Goal: Task Accomplishment & Management: Manage account settings

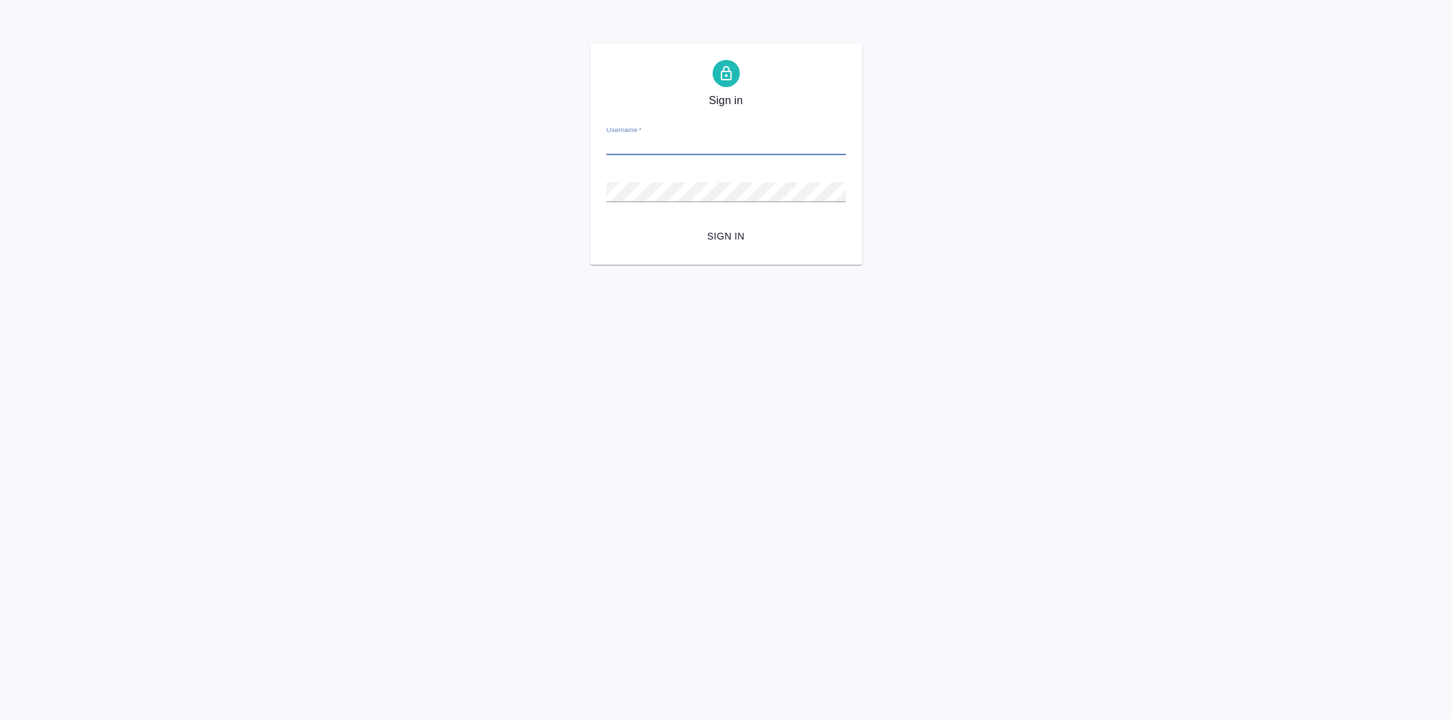
click at [637, 145] on input "Username   *" at bounding box center [726, 145] width 240 height 19
type input "[EMAIL_ADDRESS][DOMAIN_NAME]"
click at [606, 224] on button "Sign in" at bounding box center [726, 236] width 240 height 25
click at [624, 141] on input "Username   *" at bounding box center [726, 145] width 240 height 19
type input "arina.ivanova@awatera.com"
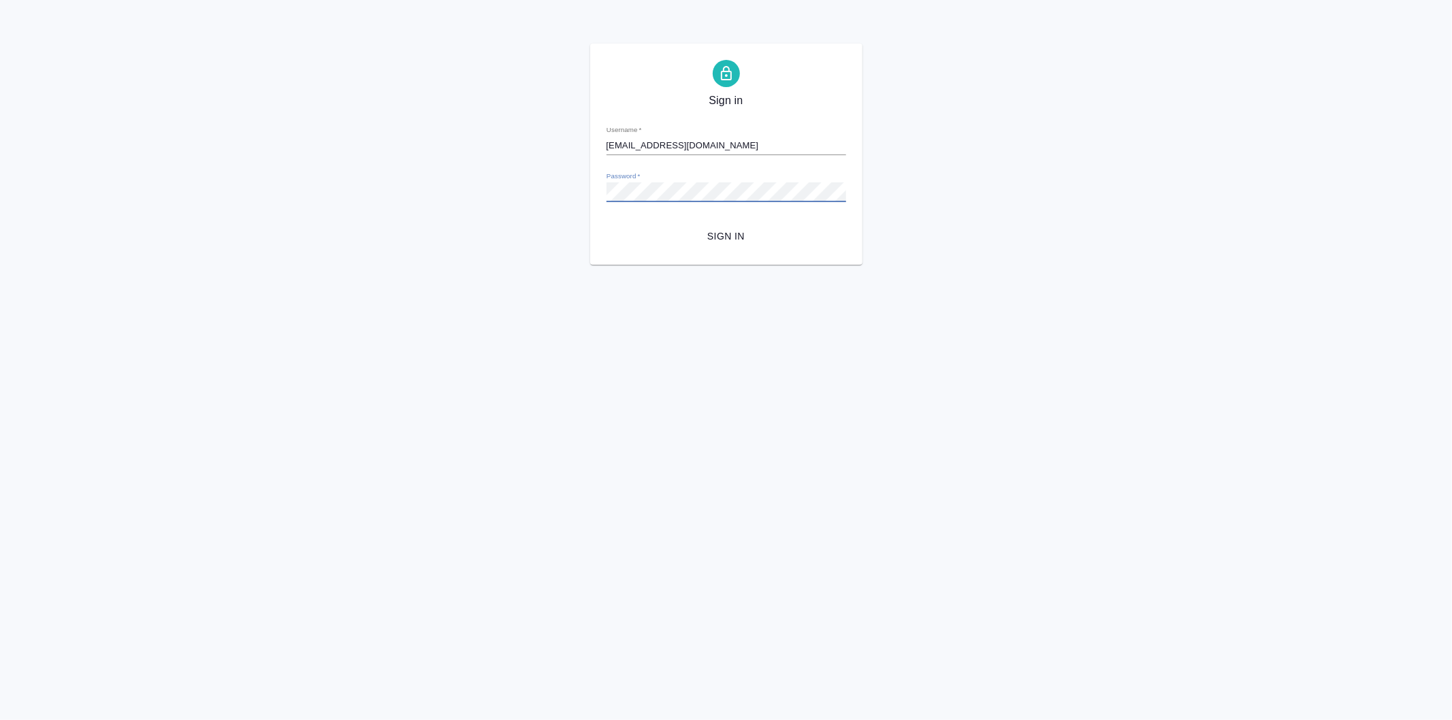
click at [606, 224] on button "Sign in" at bounding box center [726, 236] width 240 height 25
click at [439, 157] on div "Sign in Username   * arina.ivanova@awatera.com Password   * urlPath   * / Sign …" at bounding box center [726, 154] width 1452 height 221
click at [606, 224] on button "Sign in" at bounding box center [726, 236] width 240 height 25
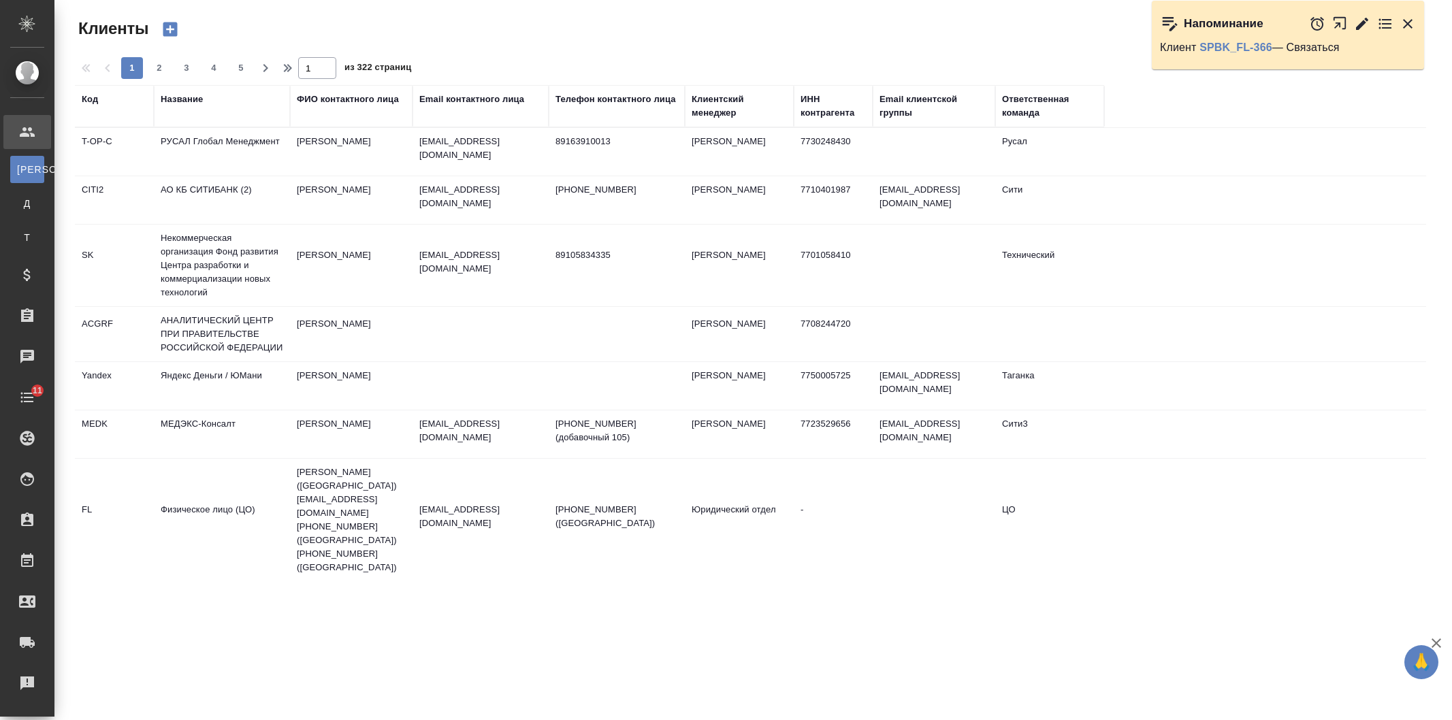
select select "RU"
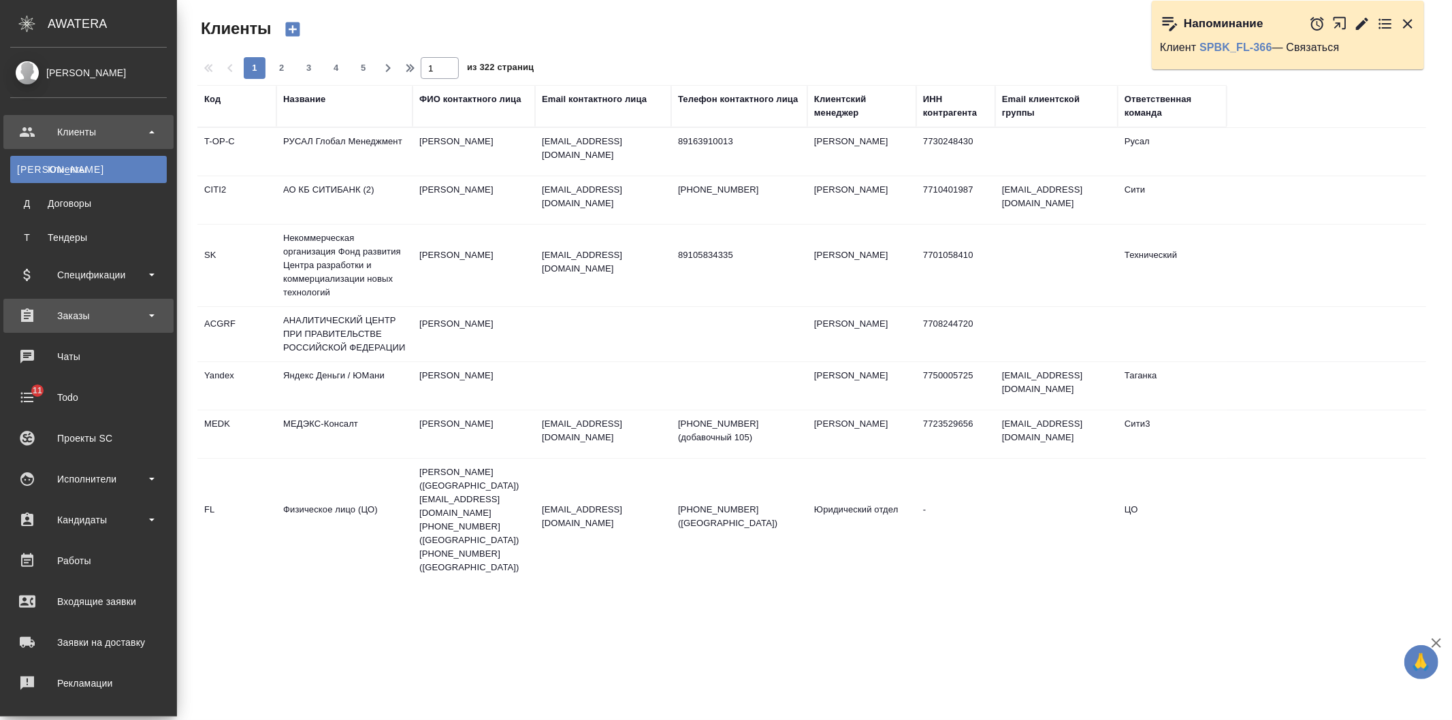
click at [112, 310] on div "Заказы" at bounding box center [88, 316] width 157 height 20
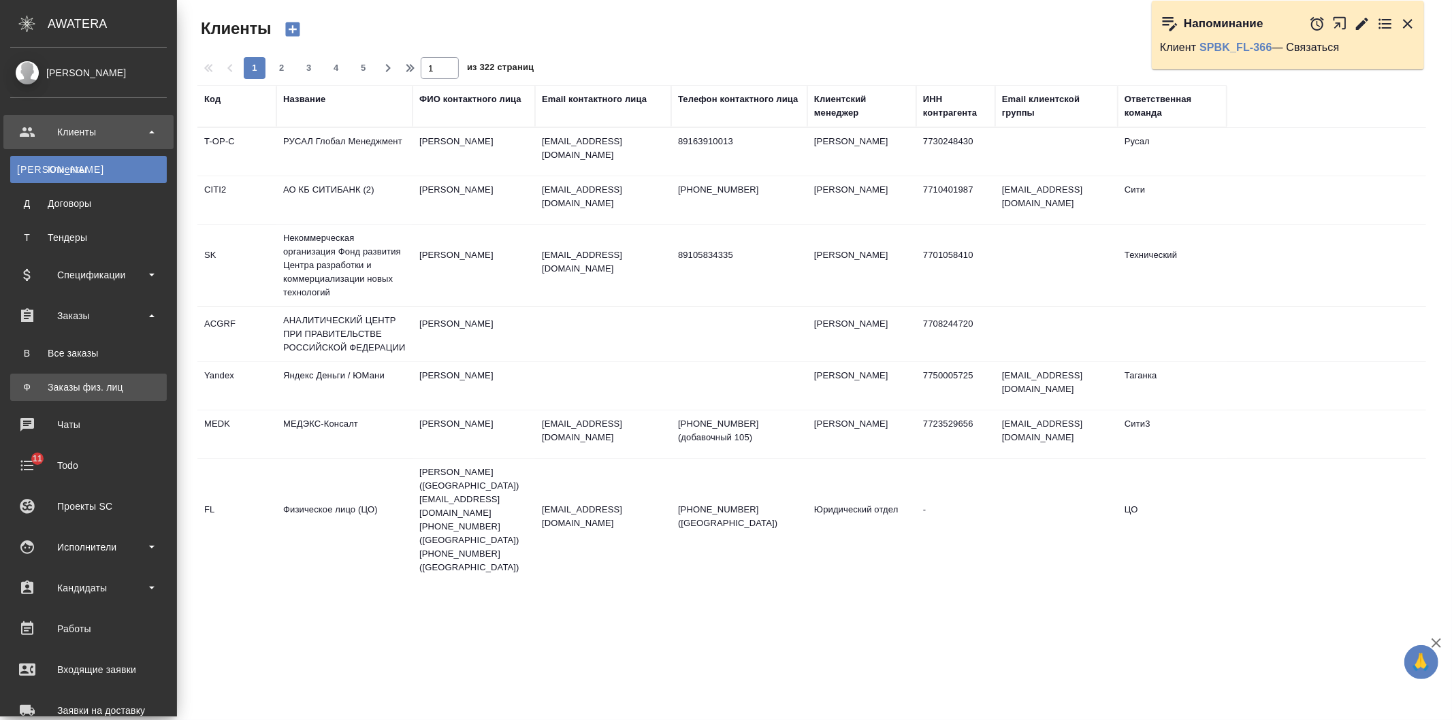
click at [105, 379] on link "Ф Заказы физ. лиц" at bounding box center [88, 387] width 157 height 27
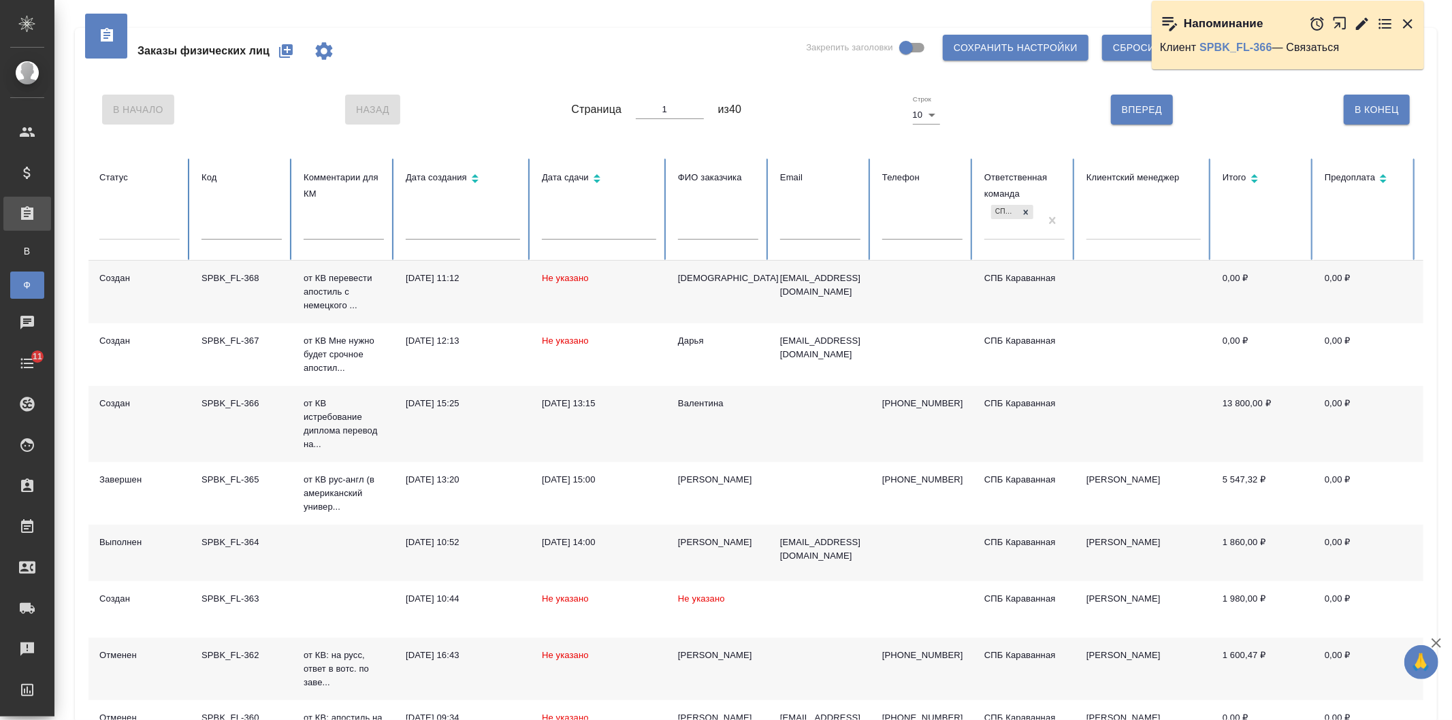
click at [229, 242] on div at bounding box center [241, 234] width 80 height 29
click at [766, 289] on td "[DEMOGRAPHIC_DATA]" at bounding box center [718, 292] width 102 height 63
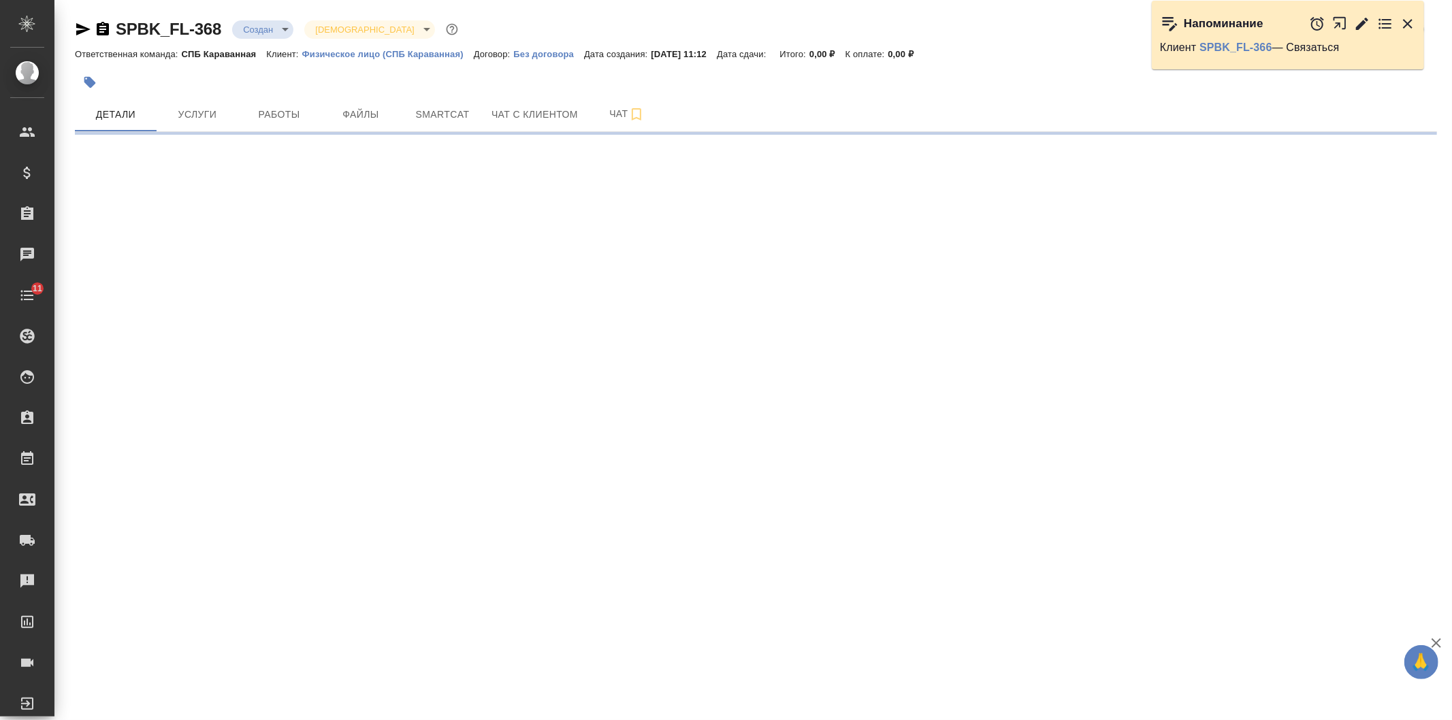
select select "RU"
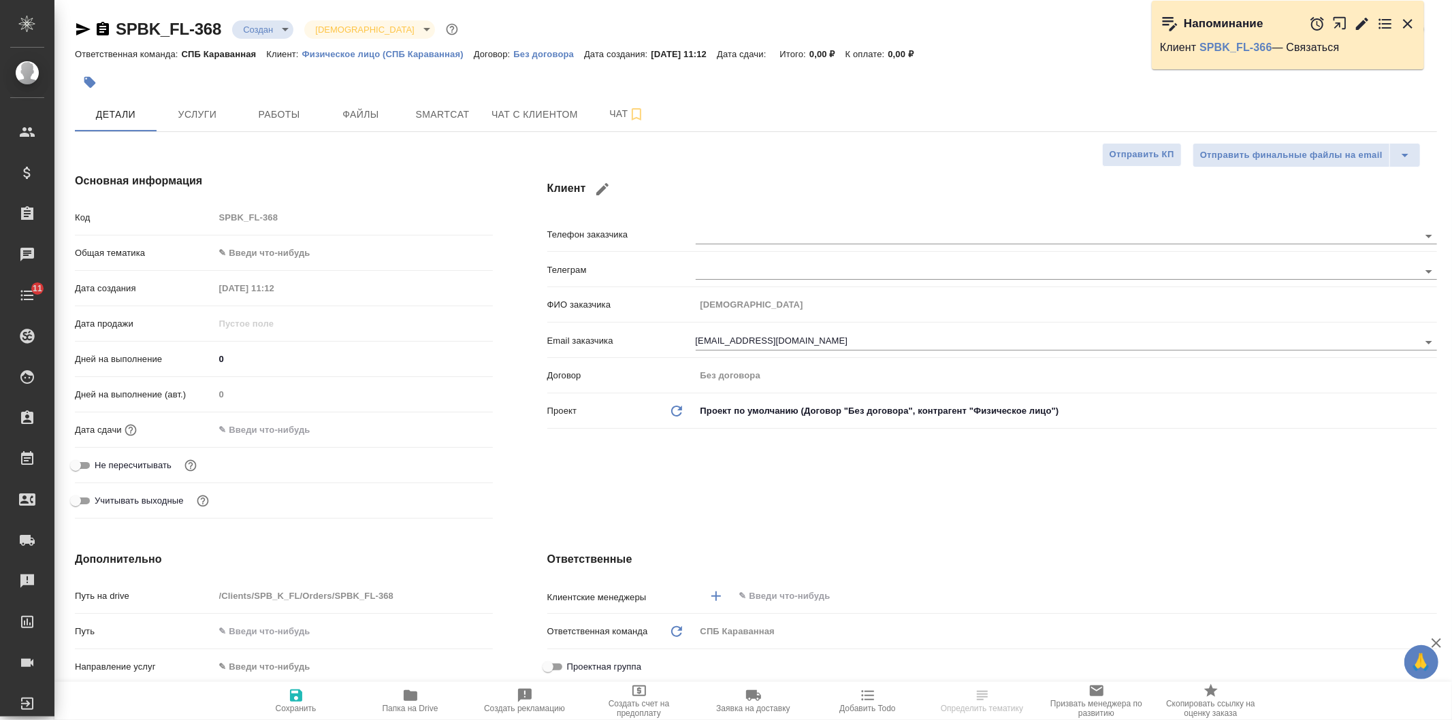
type textarea "x"
click at [855, 512] on div "Клиент Телефон заказчика Телеграм ФИО заказчика [PERSON_NAME] Email заказчика […" at bounding box center [992, 349] width 944 height 406
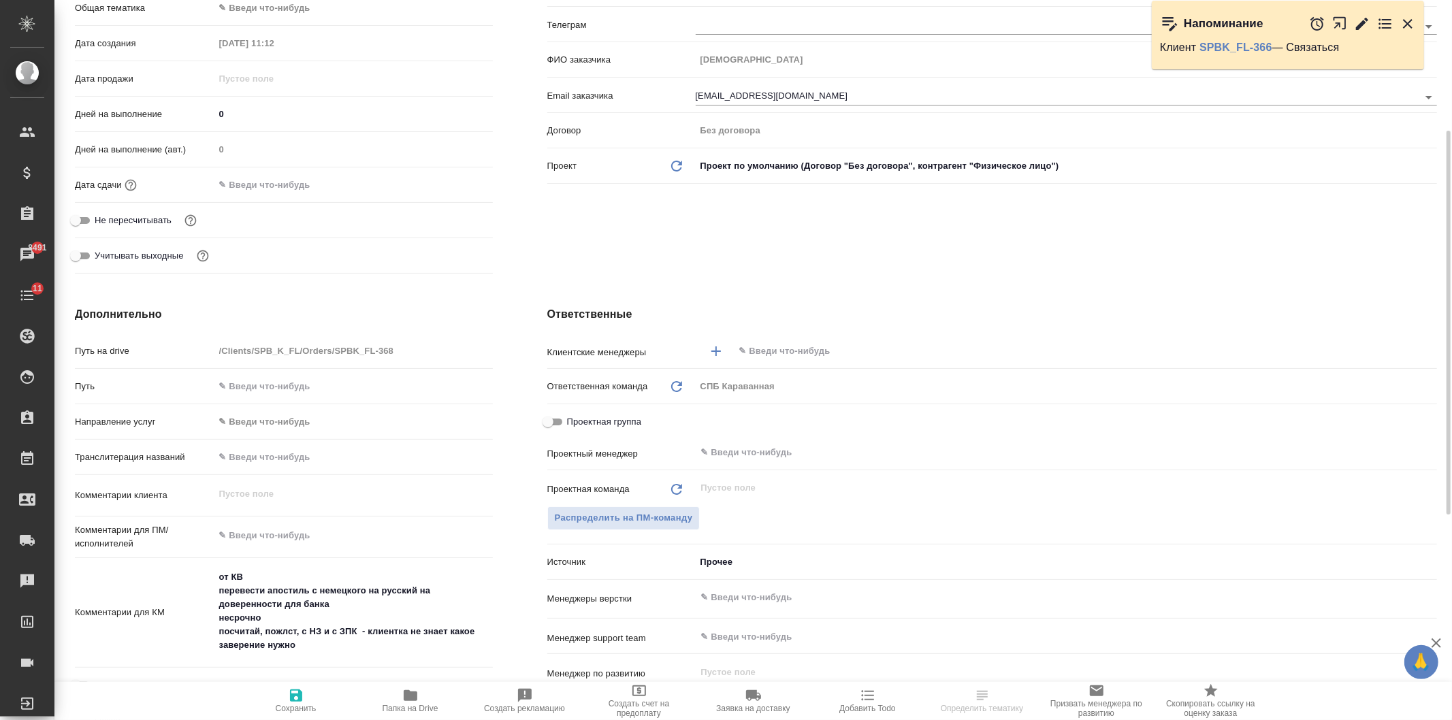
scroll to position [265, 0]
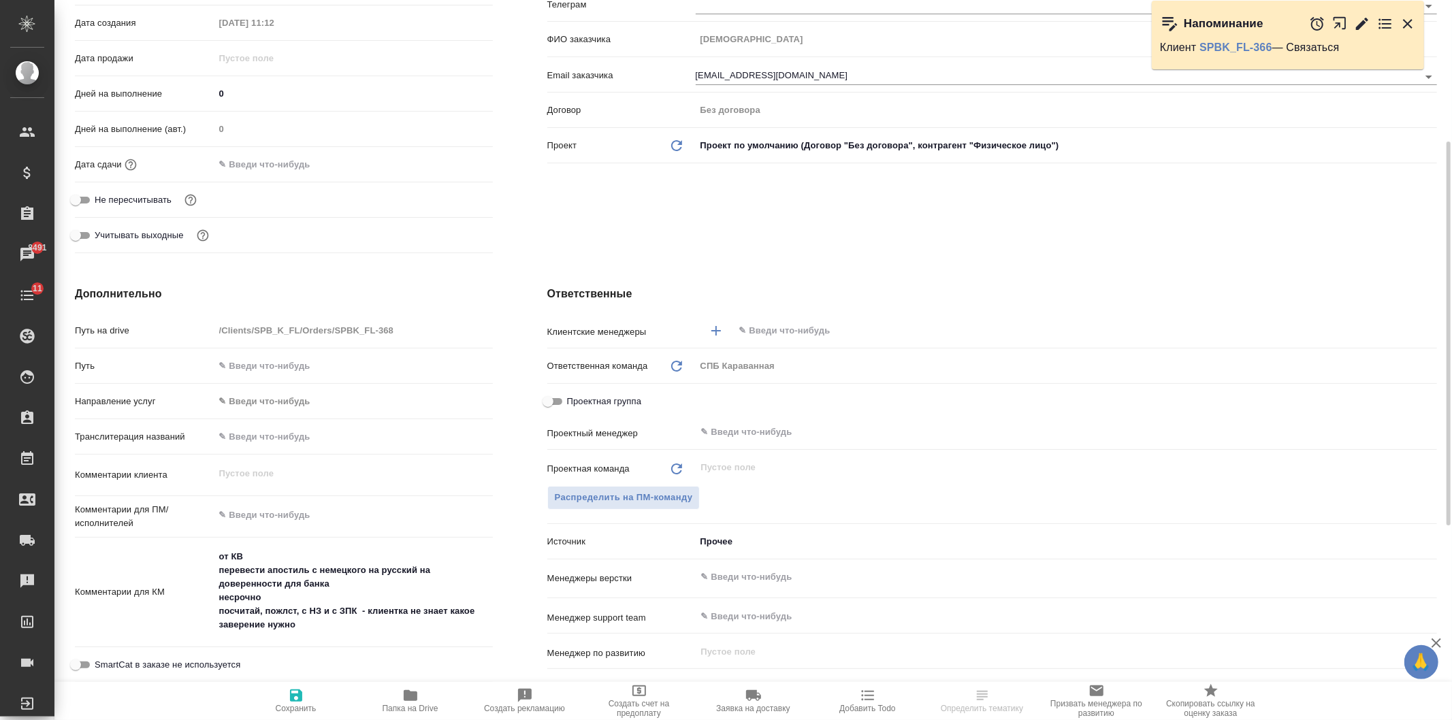
type textarea "x"
click at [359, 594] on textarea "от КВ перевести апостиль с немецкого на русский на доверенности для банка несро…" at bounding box center [353, 591] width 277 height 91
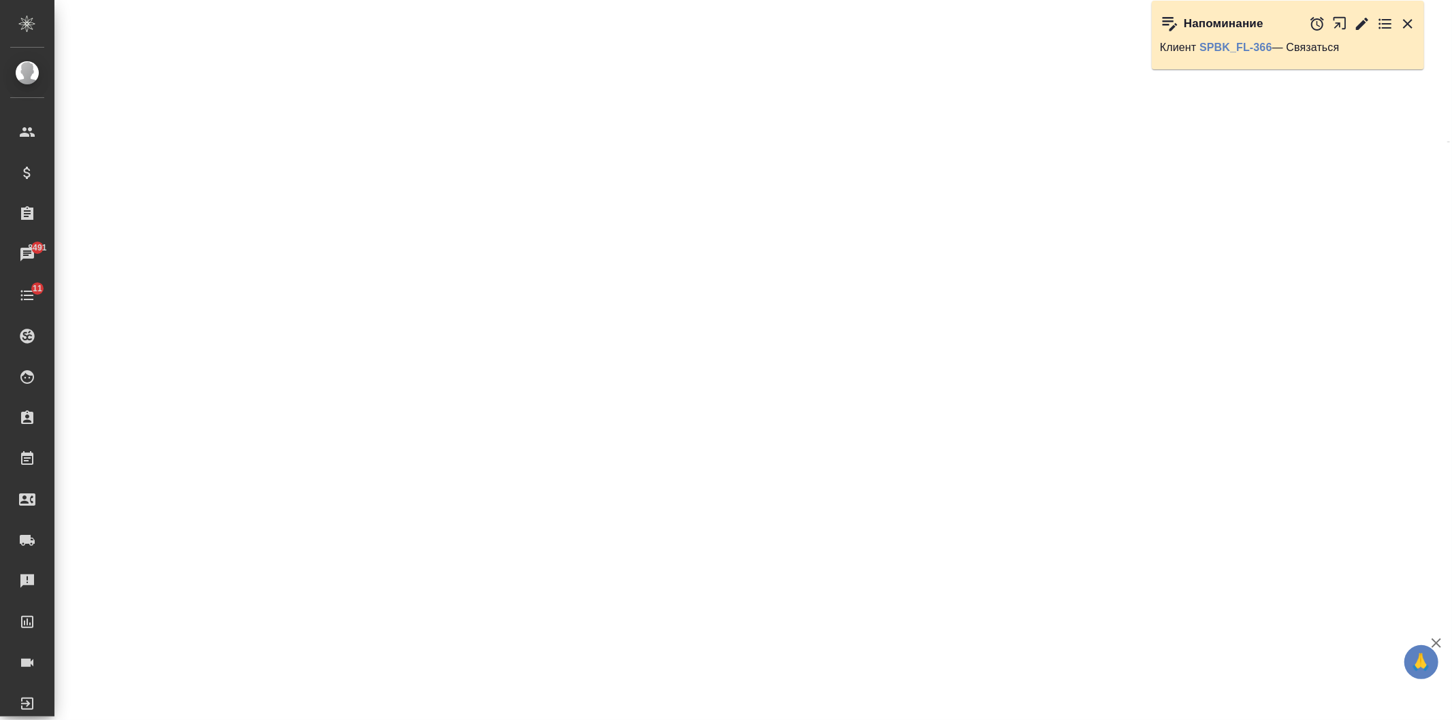
select select "RU"
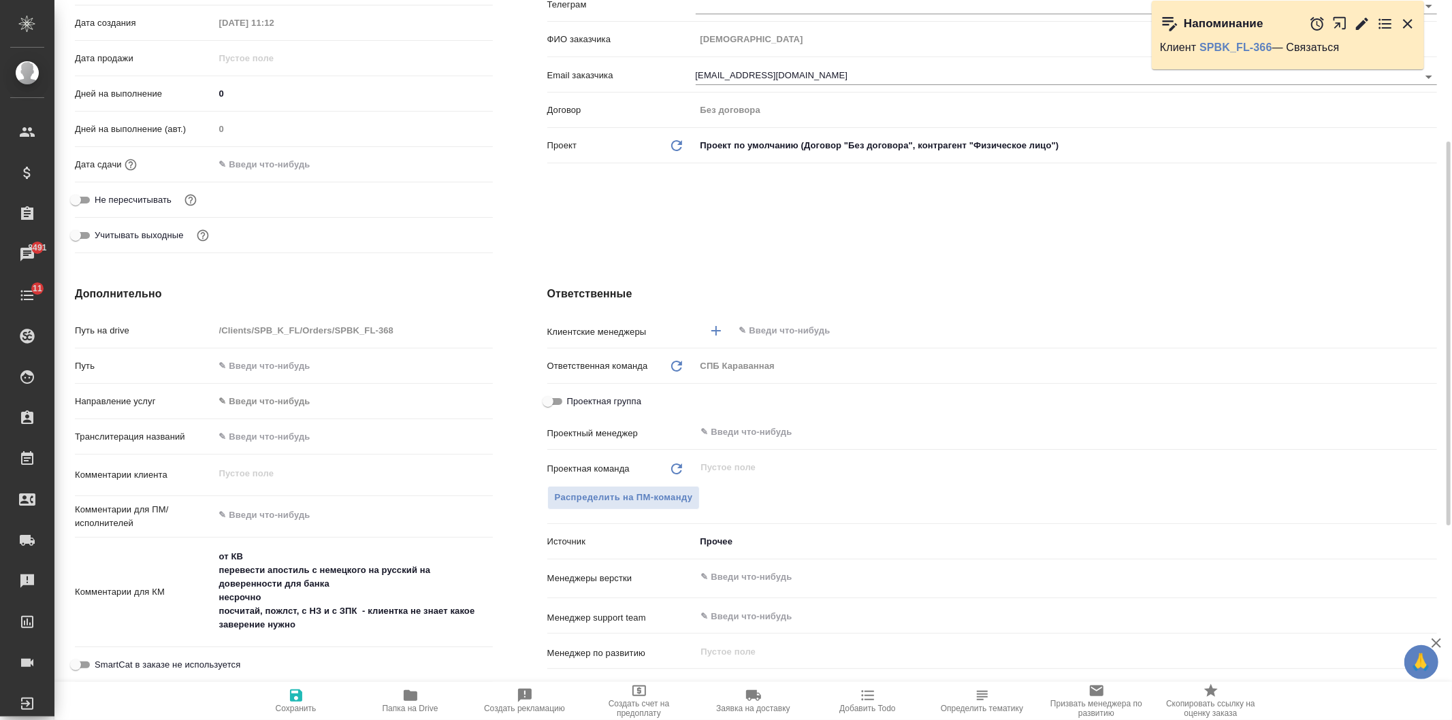
type textarea "x"
click at [361, 624] on textarea "от КВ перевести апостиль с немецкого на русский на доверенности для банка несро…" at bounding box center [353, 591] width 277 height 91
type textarea "x"
click at [1089, 259] on div "Ответственные Клиентские менеджеры ​ Ответственная команда Обновить СПБ Караван…" at bounding box center [992, 533] width 944 height 549
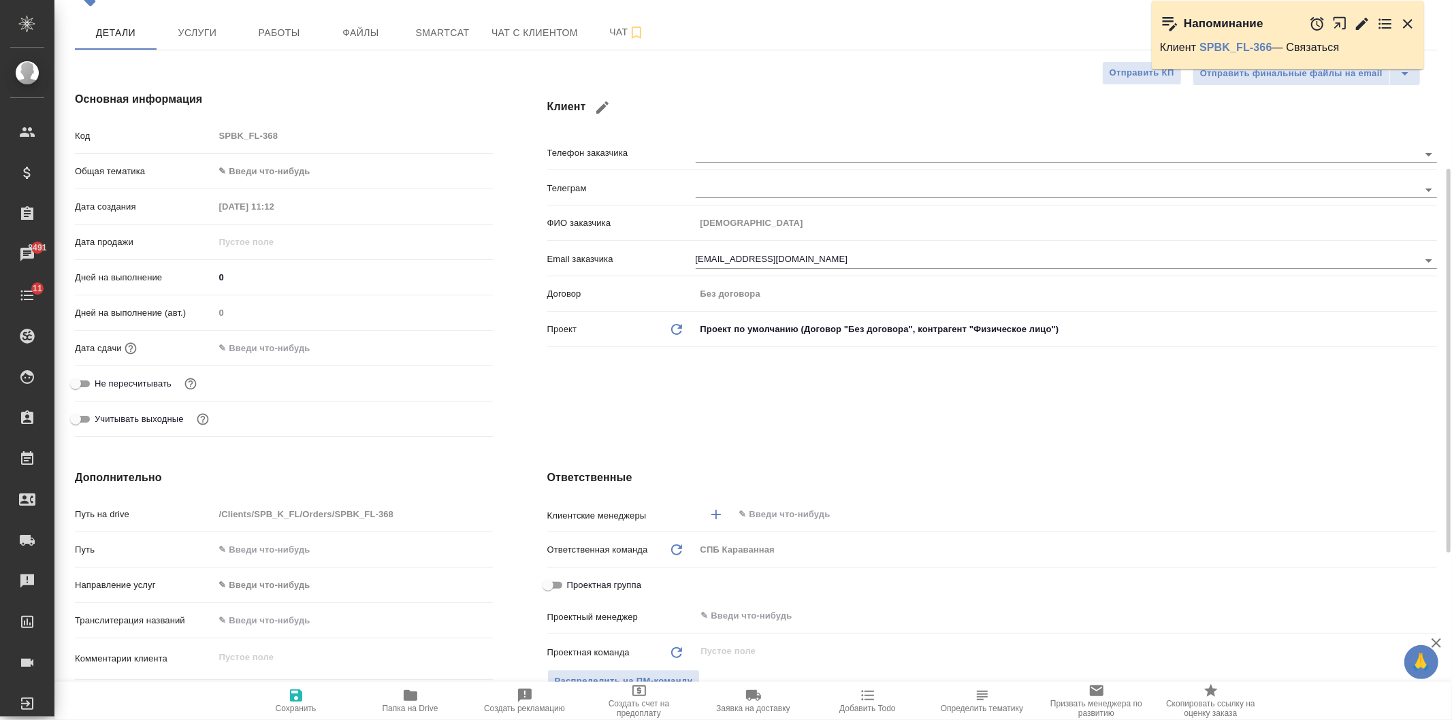
scroll to position [0, 0]
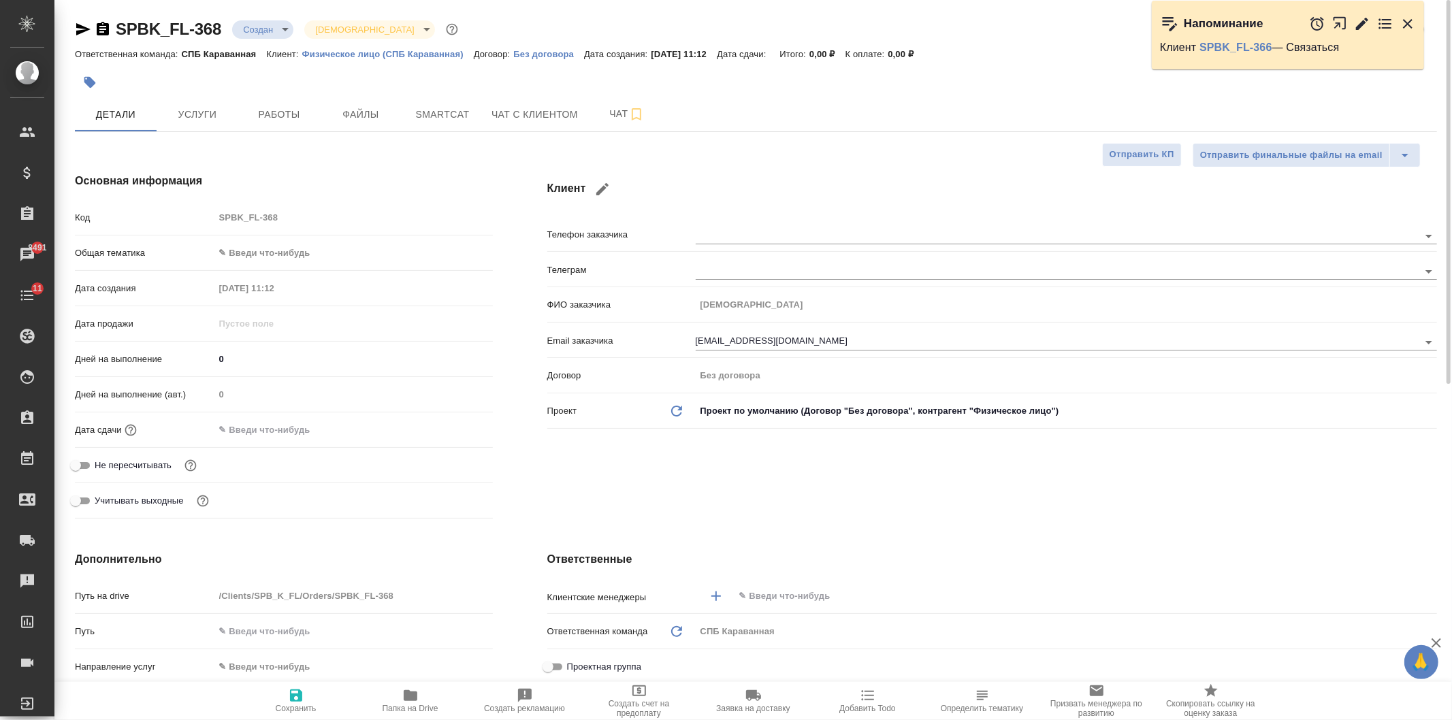
click at [208, 134] on div "SPBK_FL-368 Создан new Святая троица holyTrinity Кратко детали заказа Ответстве…" at bounding box center [755, 676] width 1377 height 1353
click at [193, 100] on button "Услуги" at bounding box center [198, 114] width 82 height 34
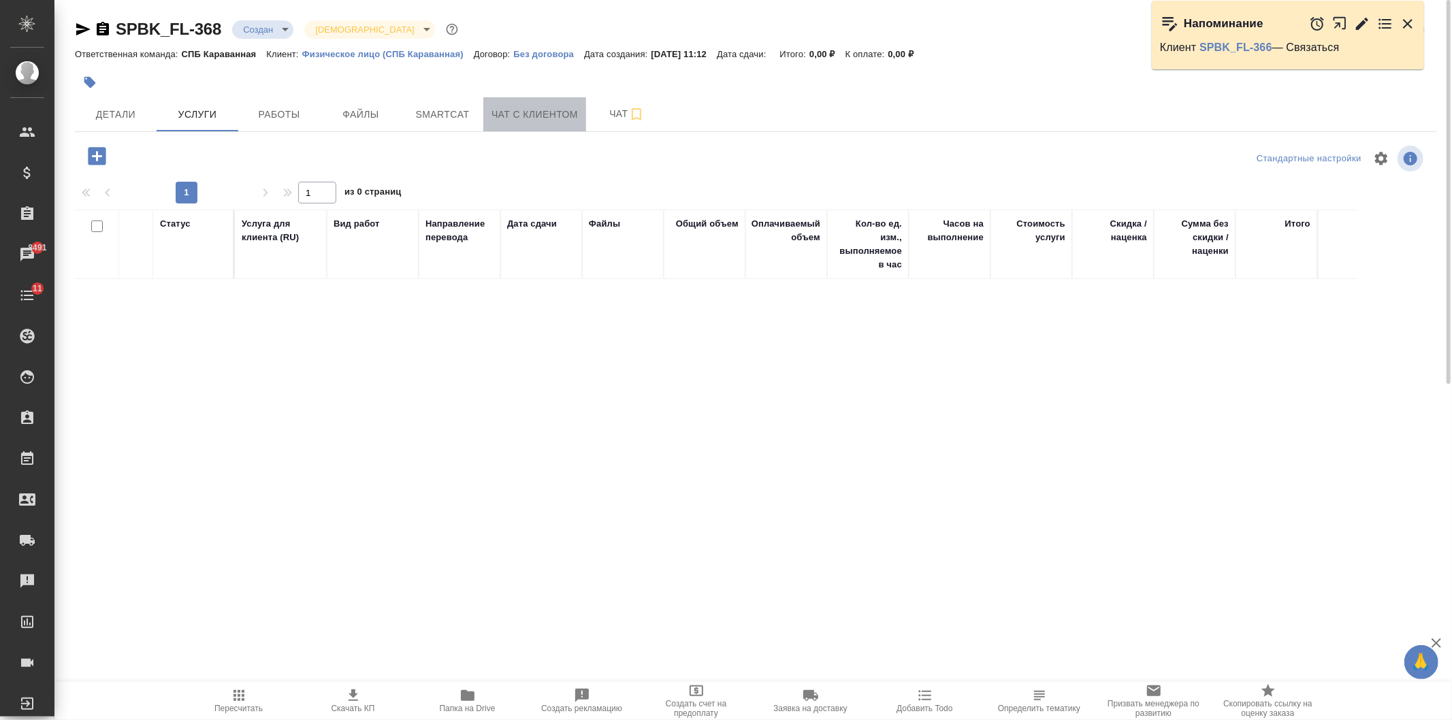
click at [572, 109] on span "Чат с клиентом" at bounding box center [534, 114] width 86 height 17
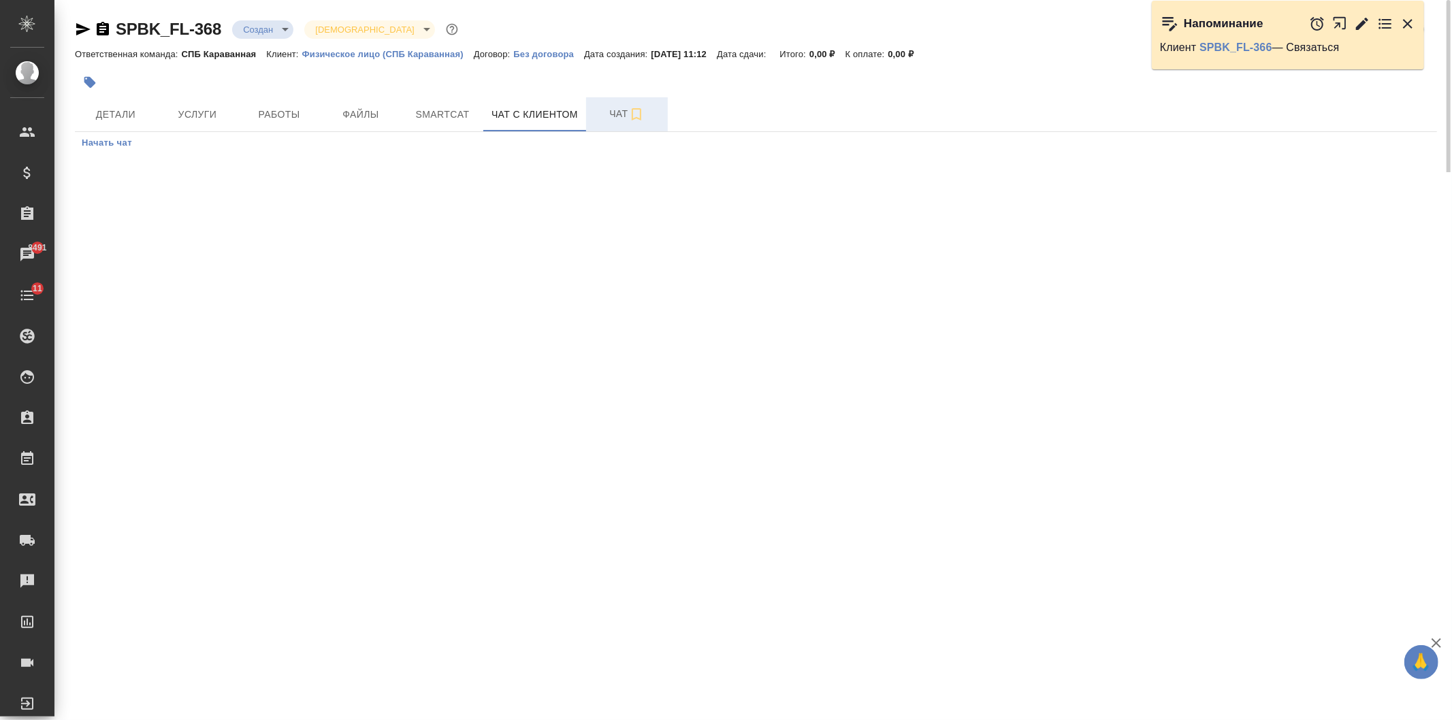
click at [638, 116] on icon "button" at bounding box center [636, 114] width 16 height 16
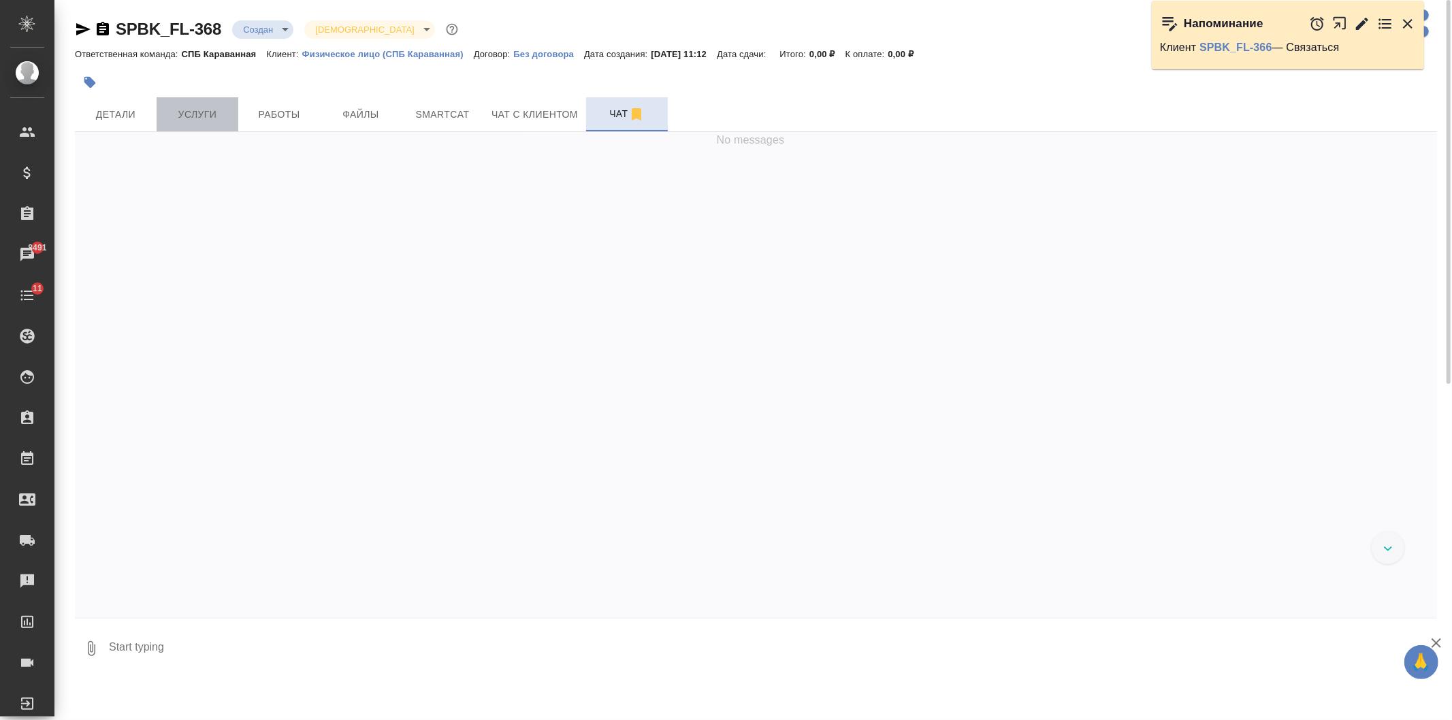
click at [212, 109] on span "Услуги" at bounding box center [197, 114] width 65 height 17
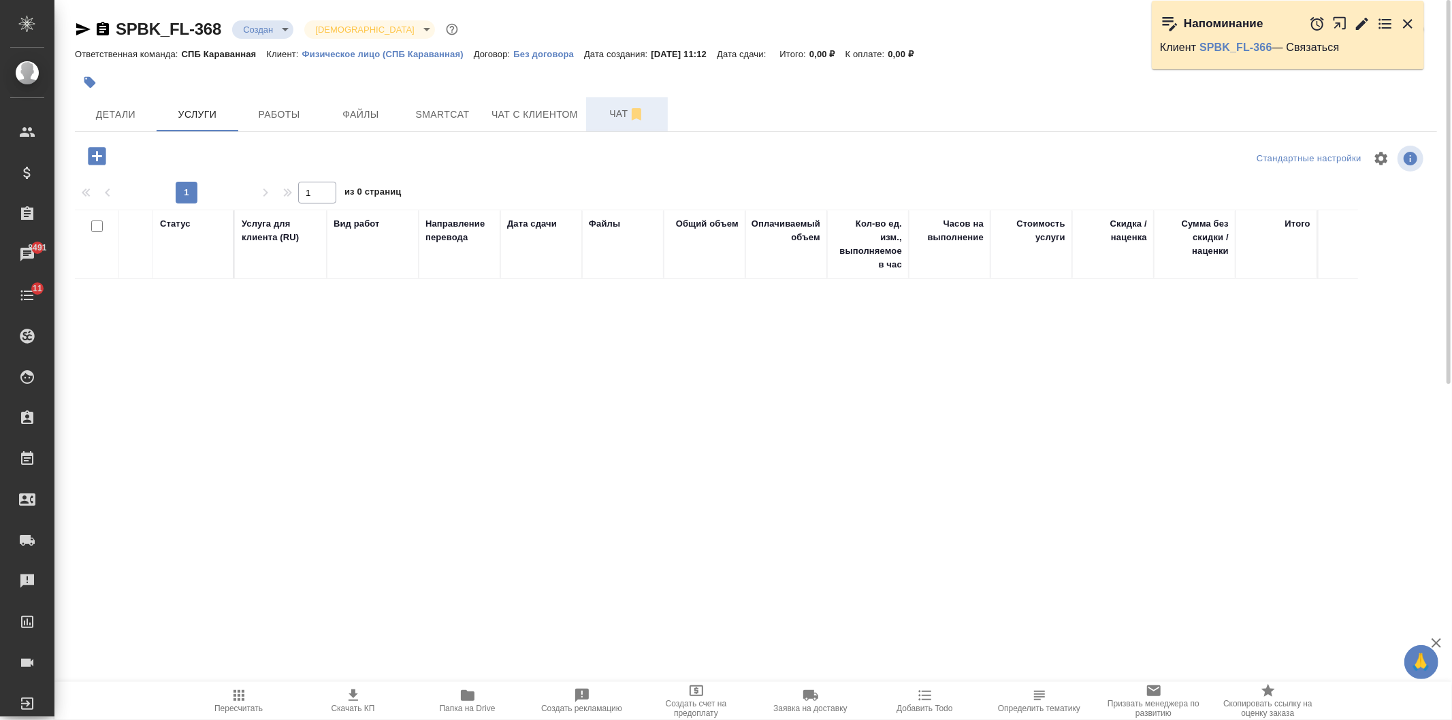
click at [95, 159] on icon "button" at bounding box center [97, 156] width 18 height 18
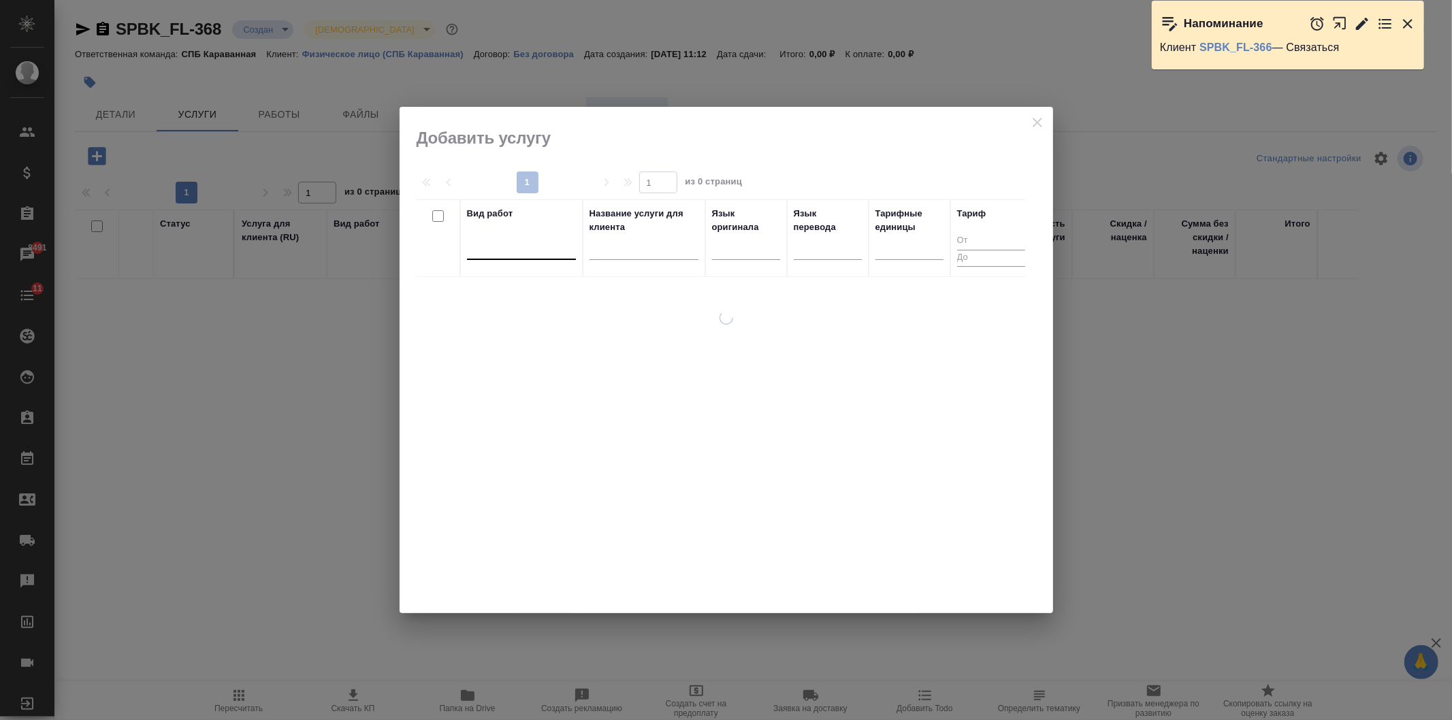
click at [532, 253] on div at bounding box center [521, 246] width 109 height 20
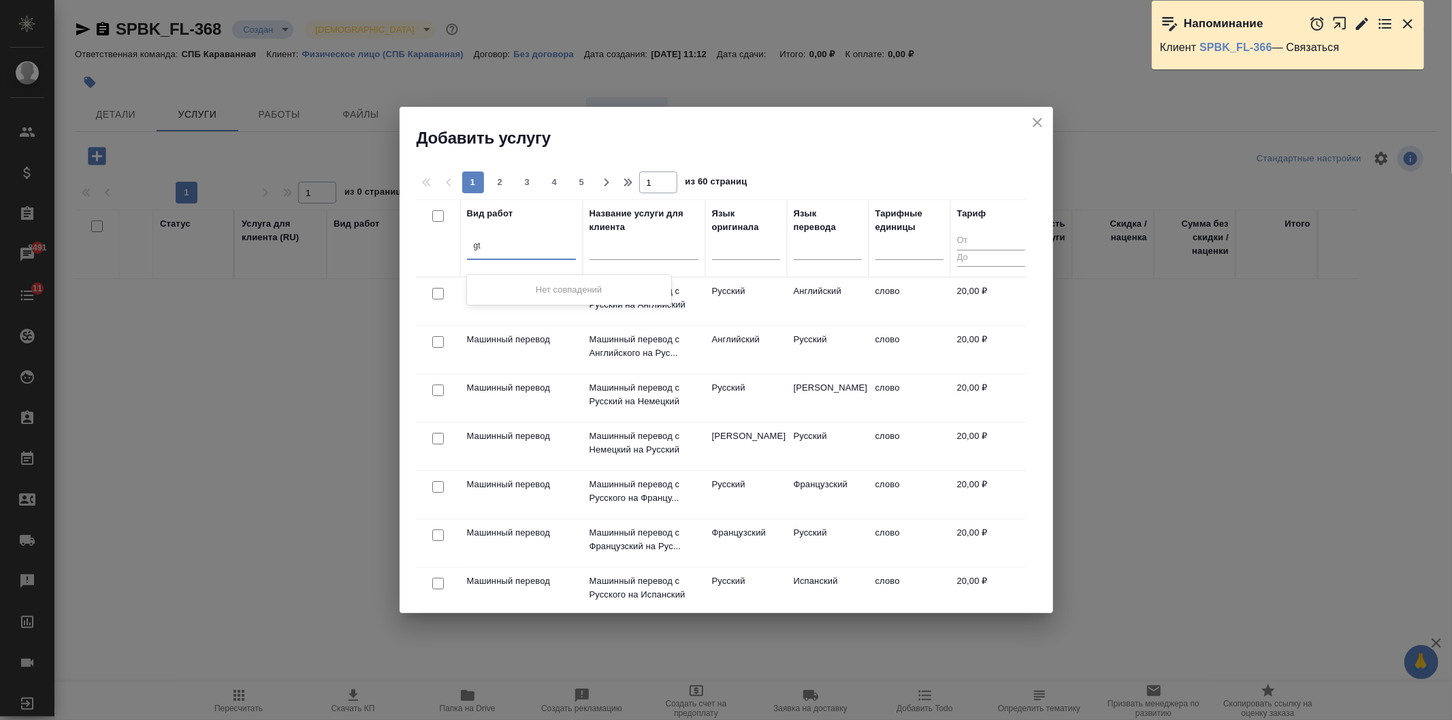
type input "g"
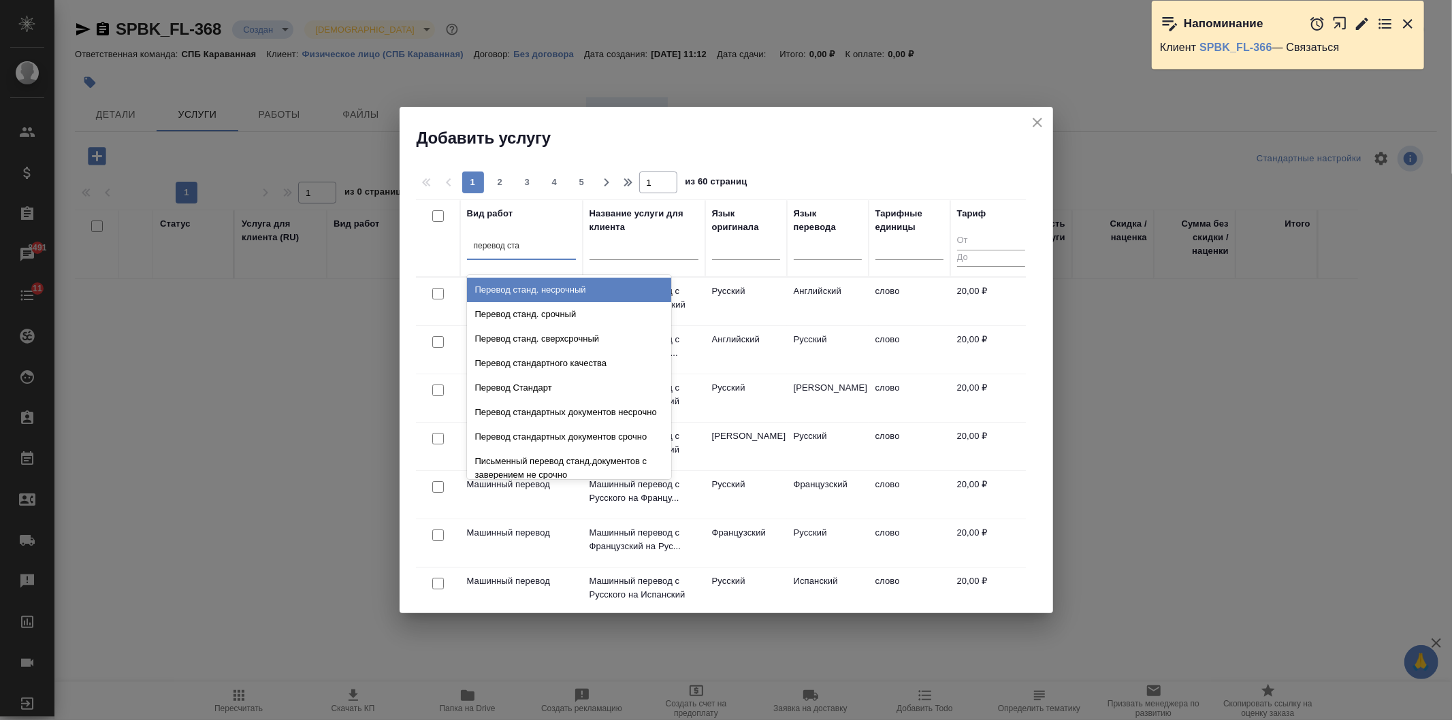
type input "перевод стан"
click at [593, 289] on div "Перевод станд. несрочный" at bounding box center [569, 290] width 204 height 24
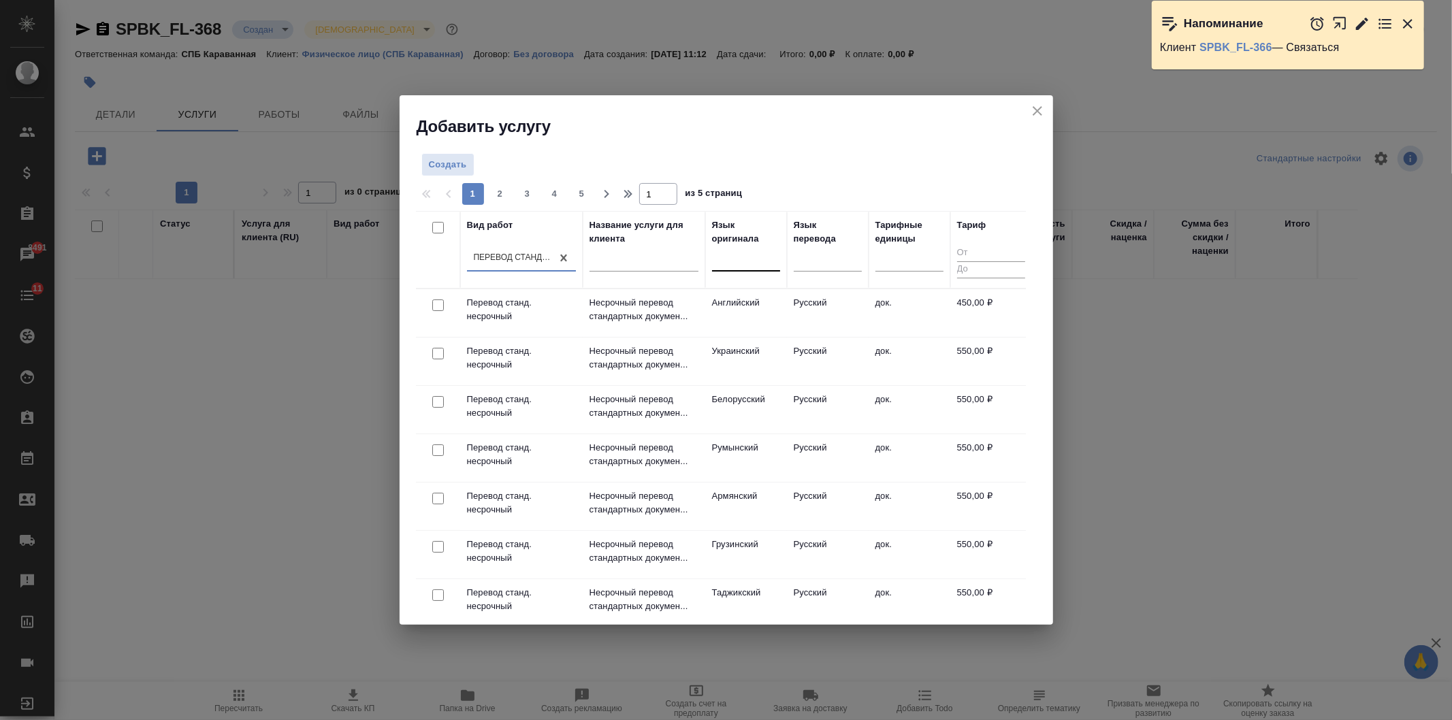
click at [743, 271] on div at bounding box center [746, 259] width 68 height 26
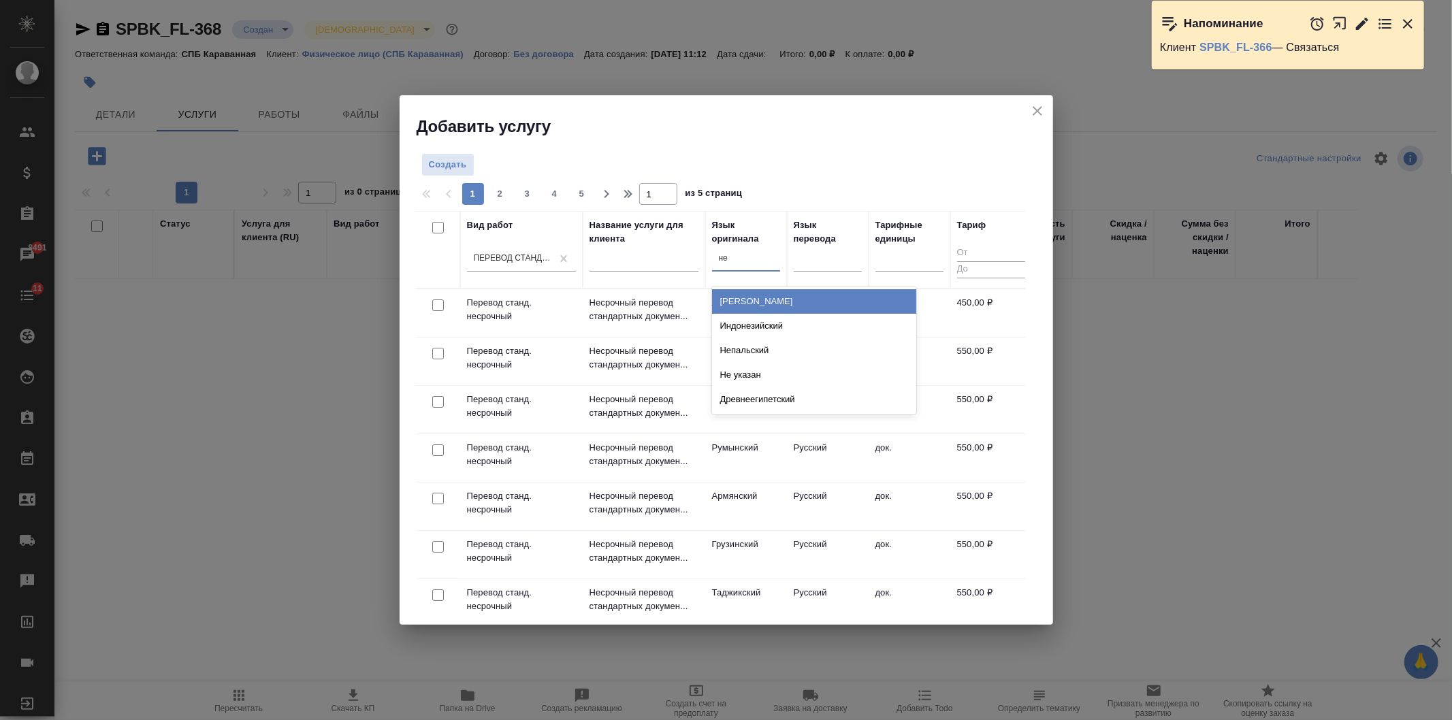
type input "нем"
click at [753, 298] on div "[PERSON_NAME]" at bounding box center [814, 301] width 204 height 24
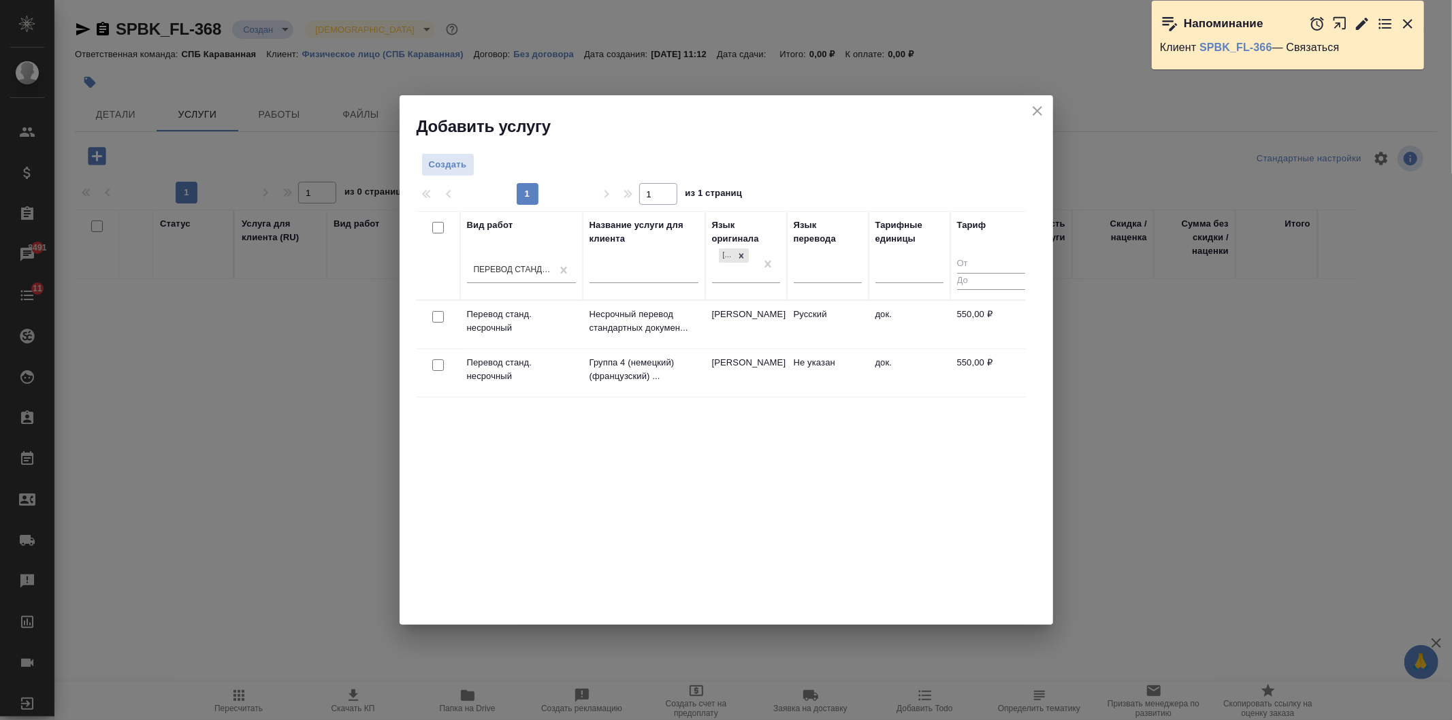
click at [436, 315] on input "checkbox" at bounding box center [438, 317] width 12 height 12
checkbox input "true"
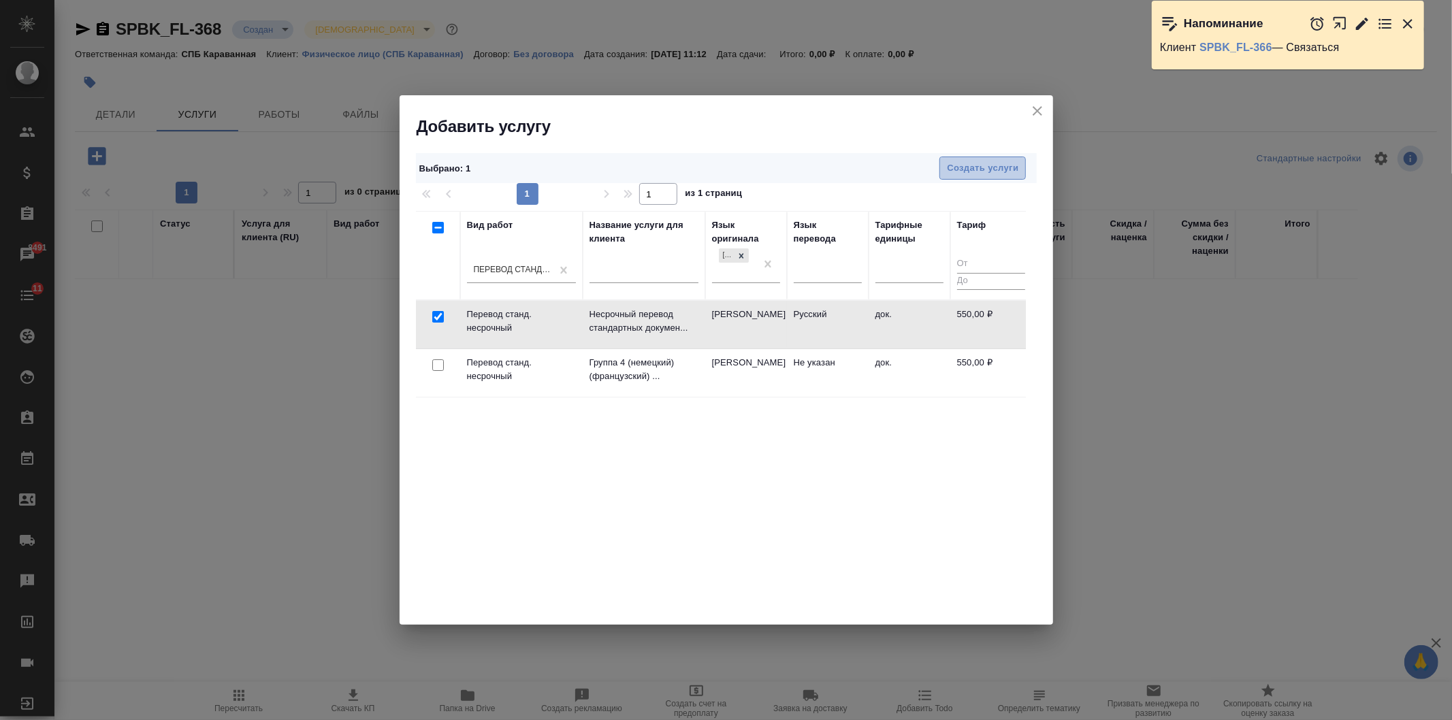
click at [981, 174] on span "Создать услуги" at bounding box center [982, 169] width 71 height 16
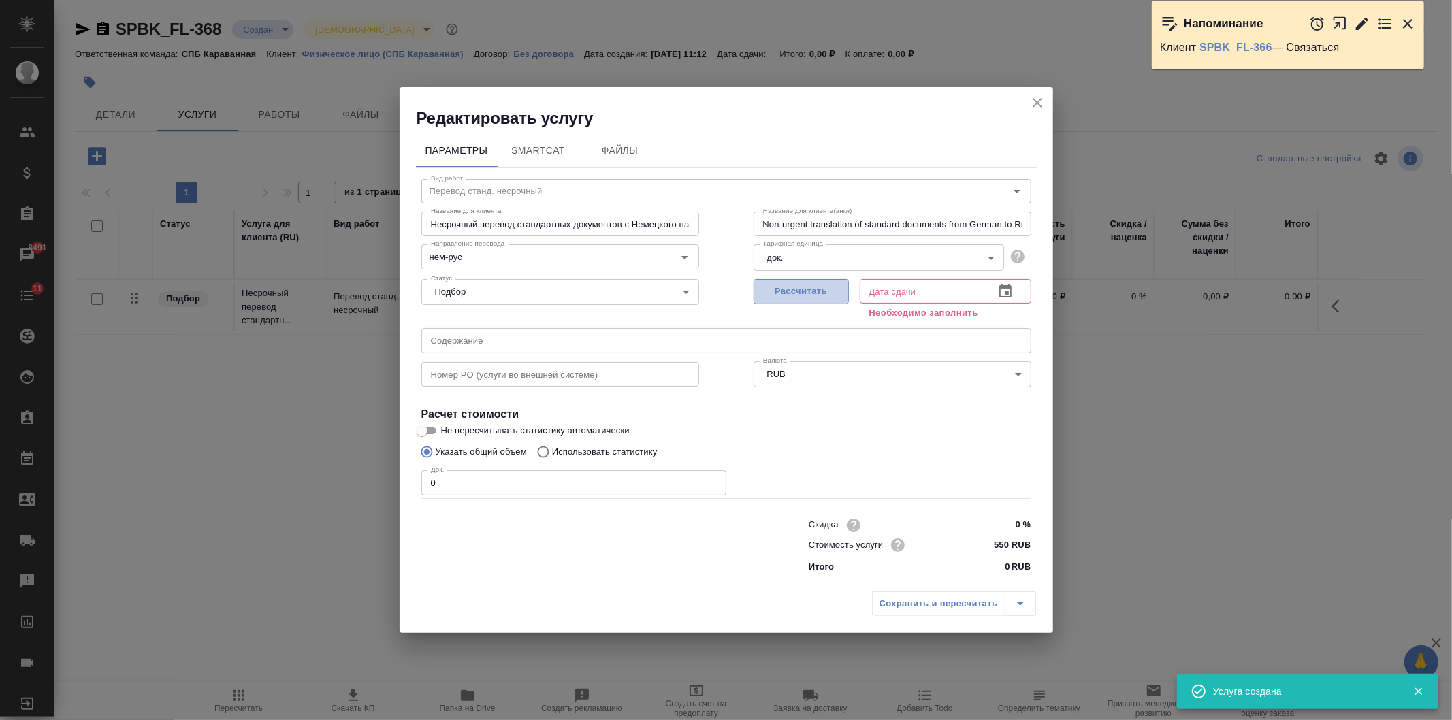
click at [825, 293] on span "Рассчитать" at bounding box center [801, 292] width 80 height 16
type input "[DATE] 11:49"
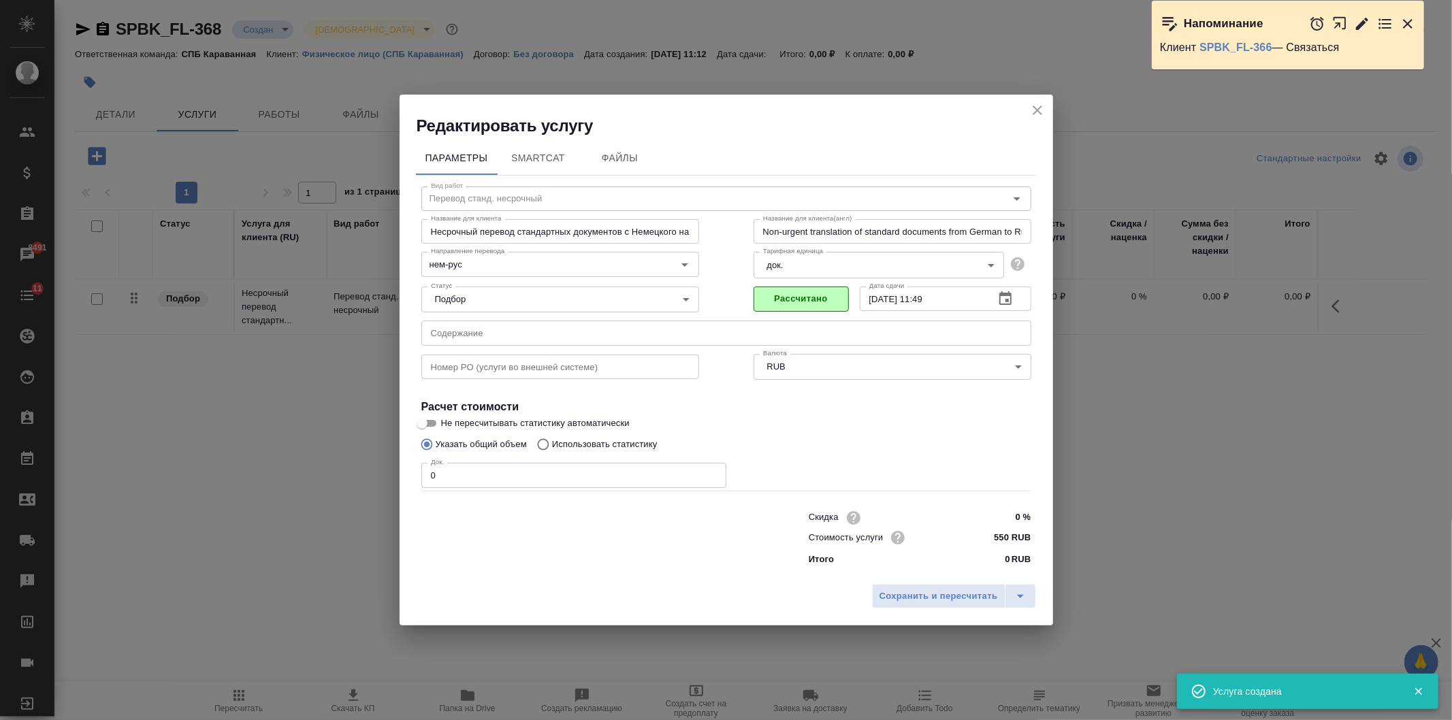
click at [480, 471] on input "0" at bounding box center [573, 475] width 305 height 24
type input "1"
click at [928, 584] on button "Сохранить и пересчитать" at bounding box center [938, 596] width 133 height 24
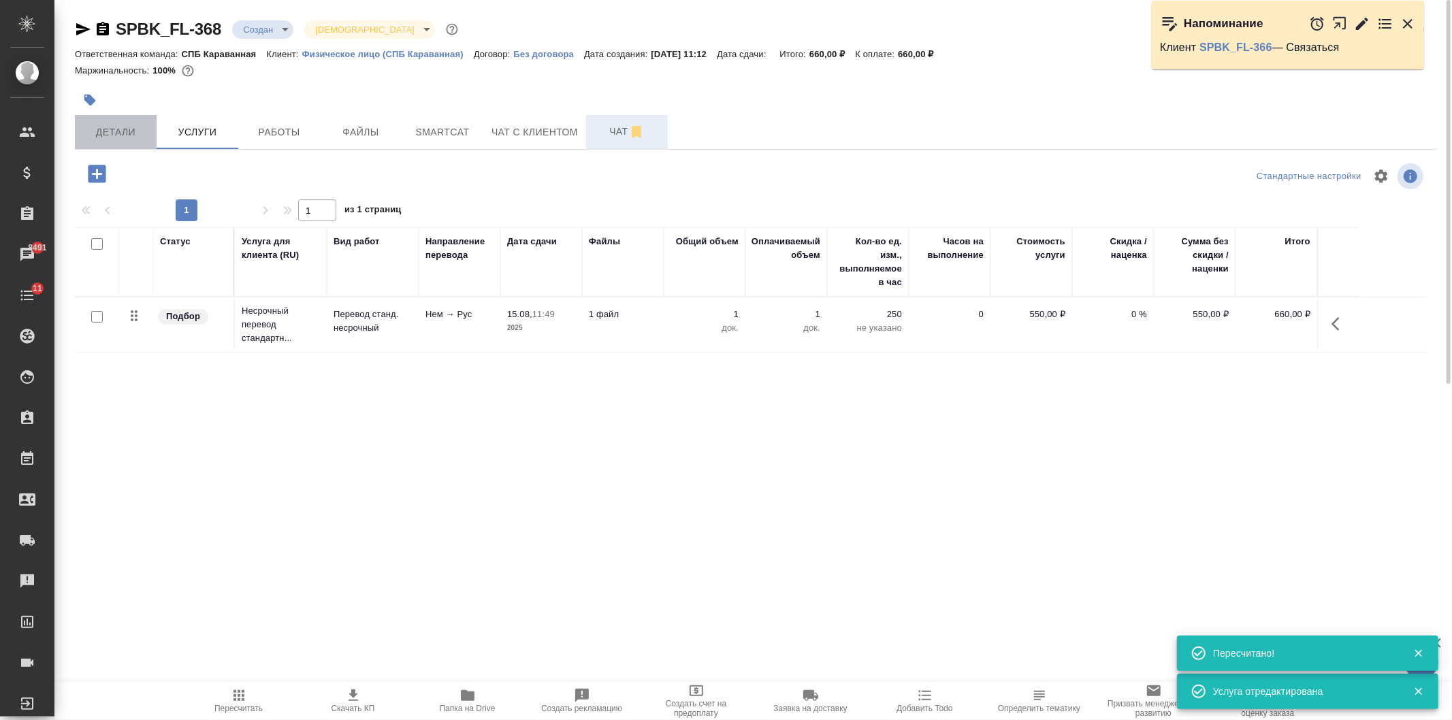
click at [100, 139] on span "Детали" at bounding box center [115, 132] width 65 height 17
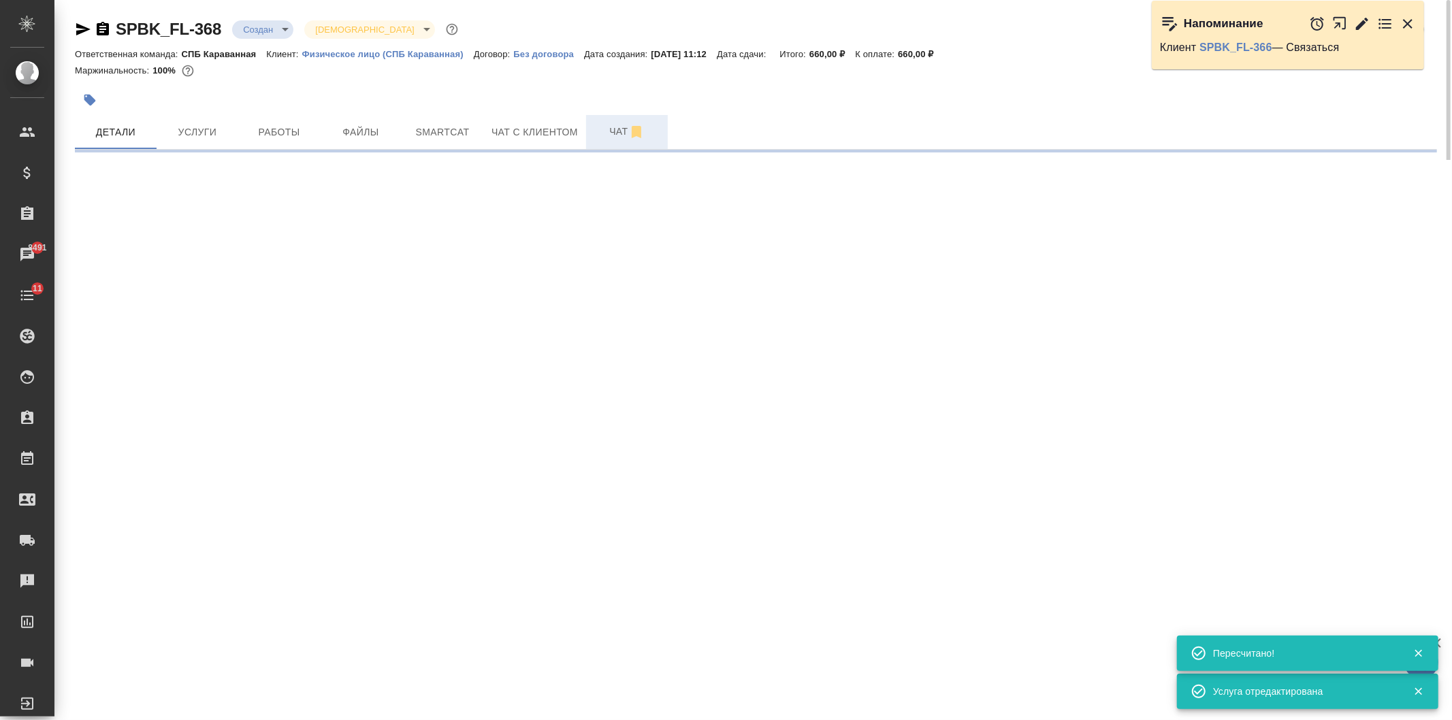
select select "RU"
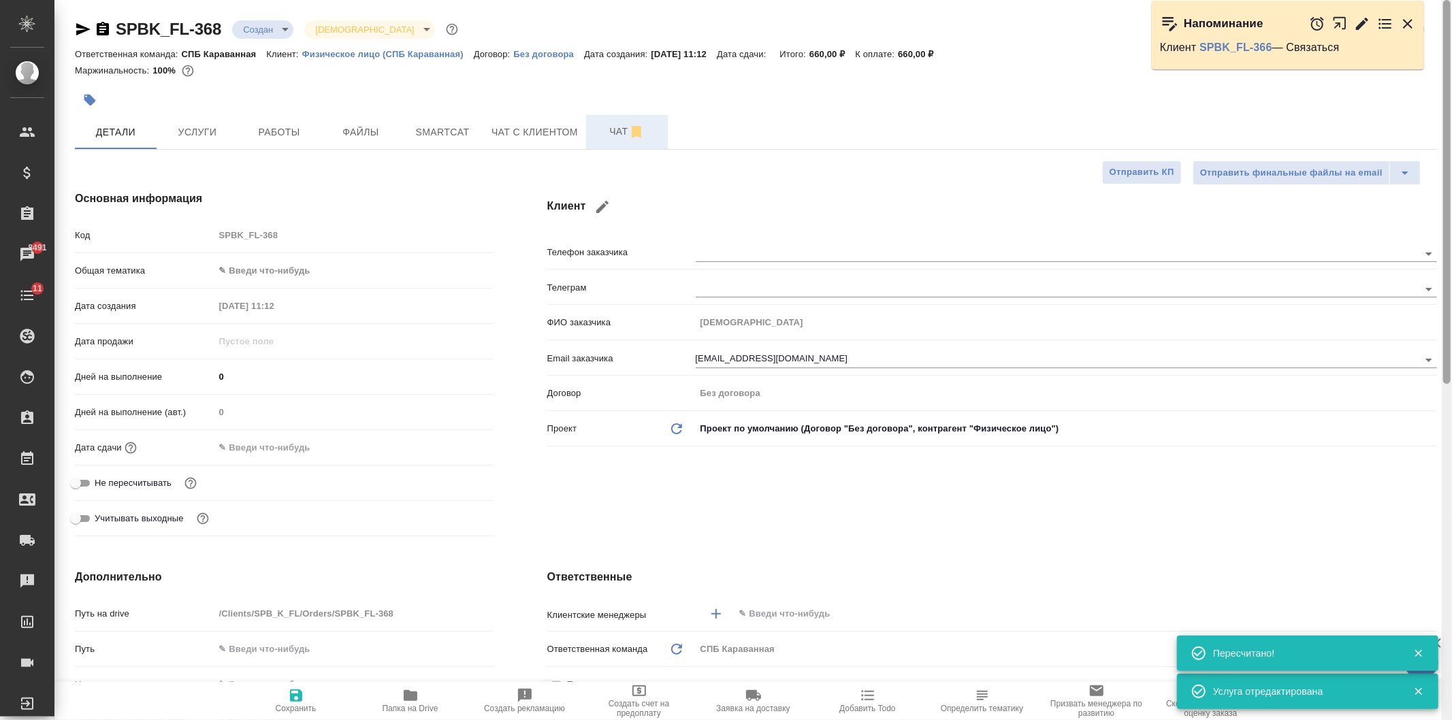
type textarea "x"
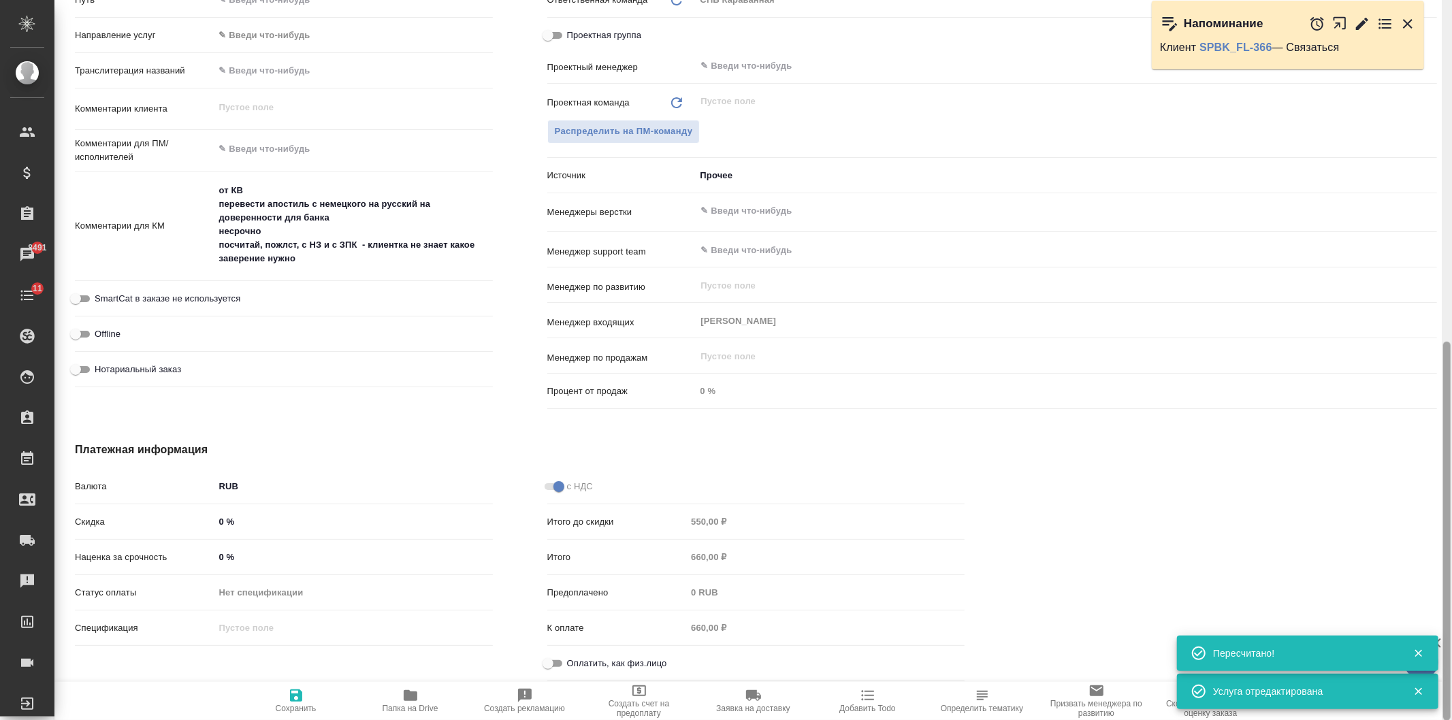
drag, startPoint x: 1451, startPoint y: 91, endPoint x: 1451, endPoint y: 140, distance: 48.3
click at [1451, 140] on div at bounding box center [1446, 360] width 10 height 721
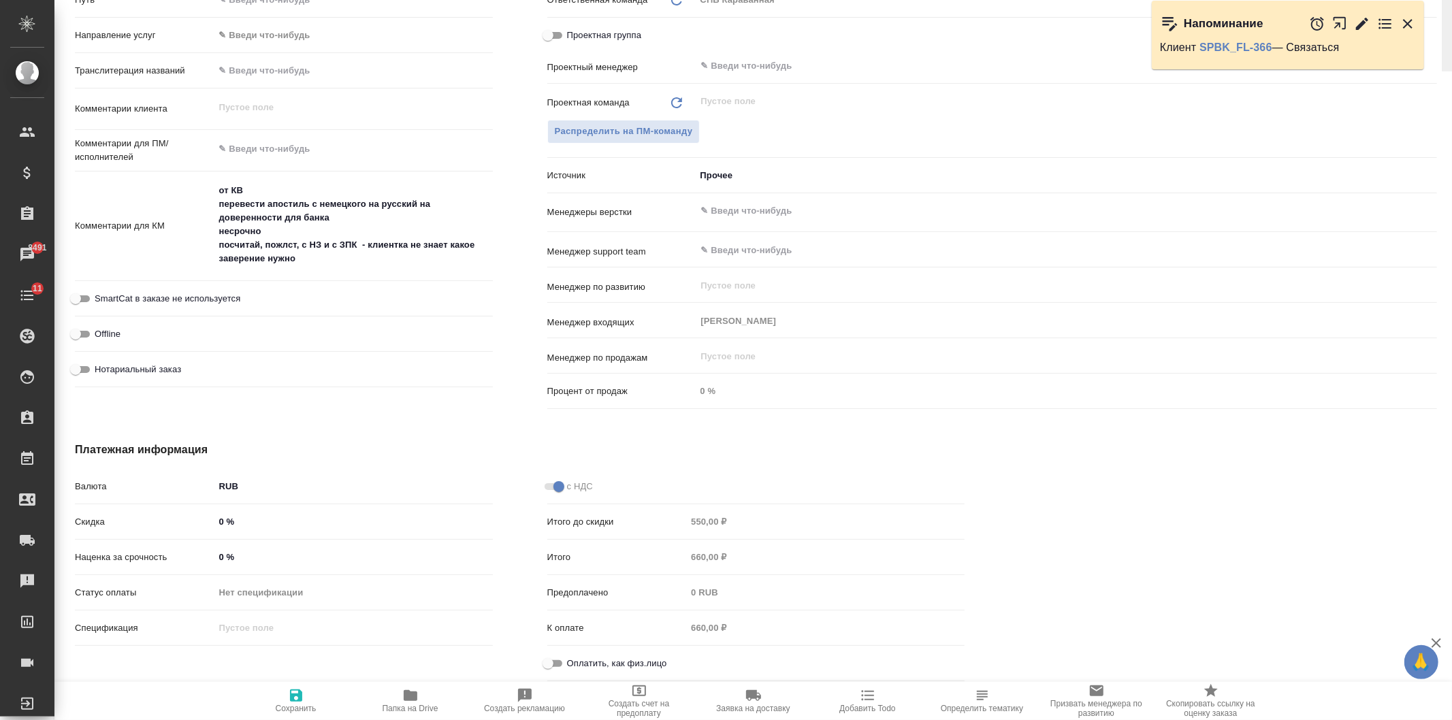
scroll to position [0, 0]
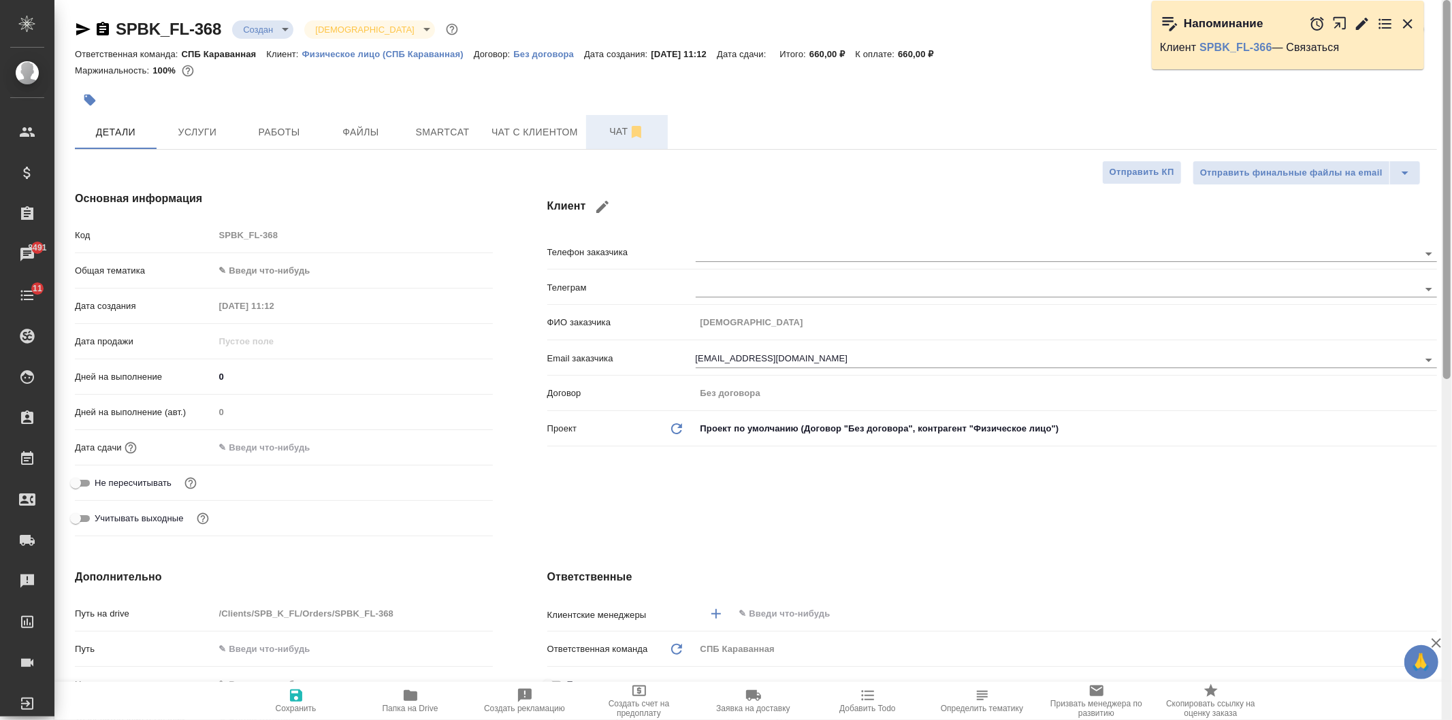
drag, startPoint x: 1451, startPoint y: 118, endPoint x: 1451, endPoint y: 134, distance: 16.3
click at [1451, 134] on div at bounding box center [1446, 360] width 10 height 721
click at [1042, 519] on div "Клиент Телефон заказчика Телеграм ФИО заказчика [PERSON_NAME] Email заказчика […" at bounding box center [992, 366] width 944 height 406
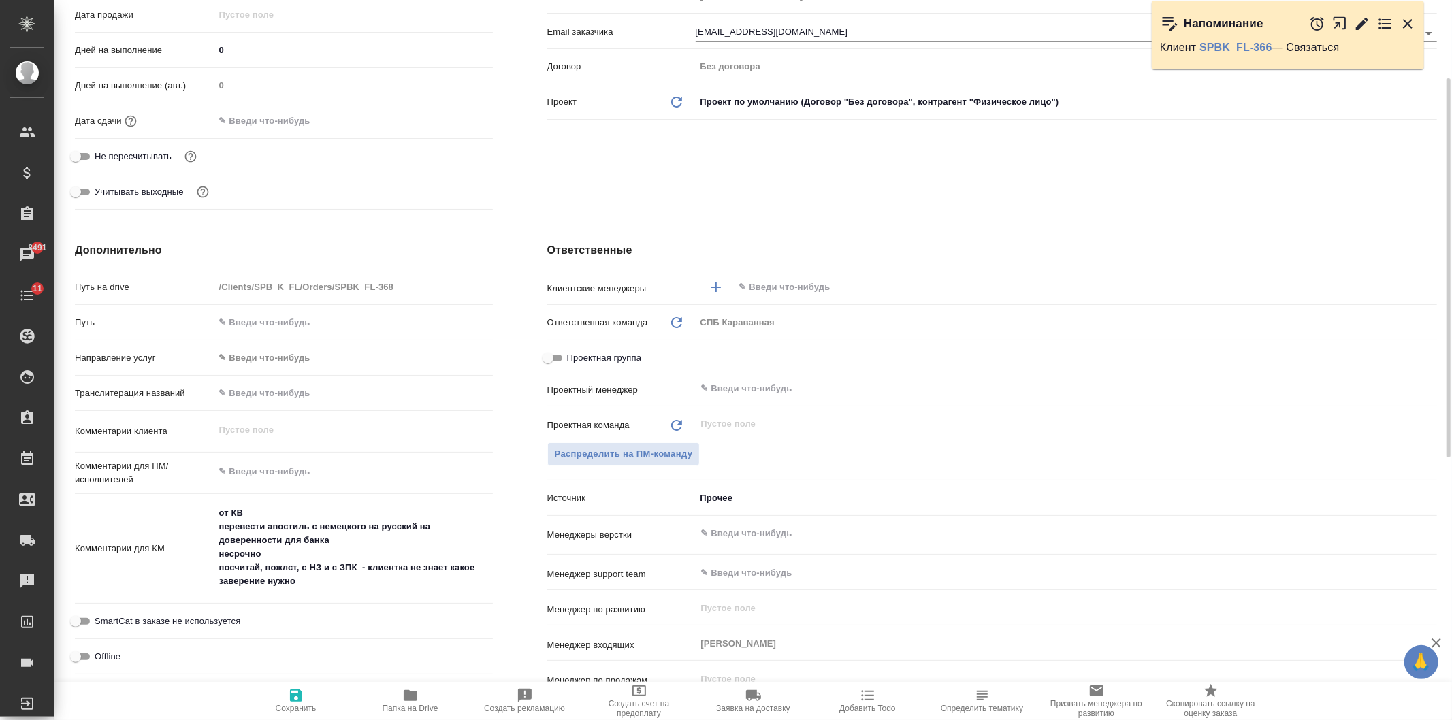
scroll to position [367, 0]
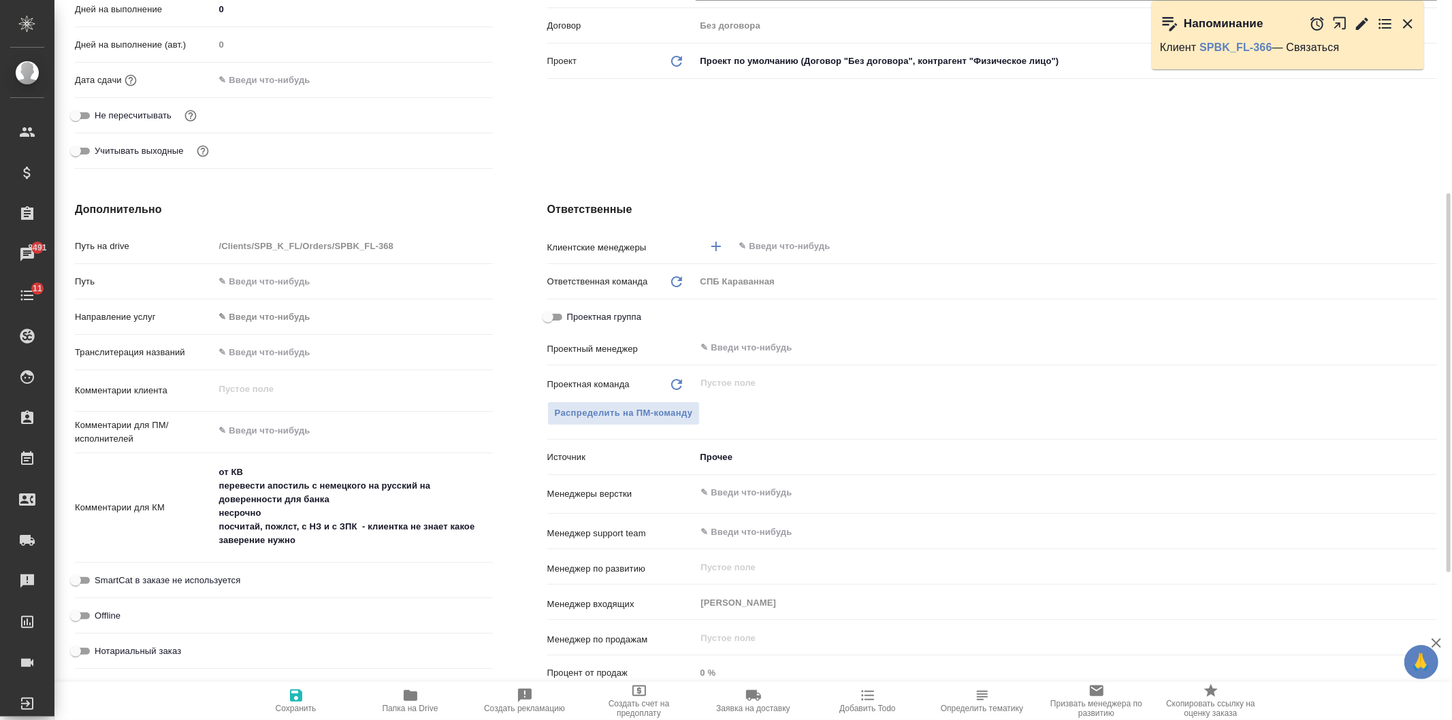
click at [844, 253] on input "text" at bounding box center [1062, 246] width 649 height 16
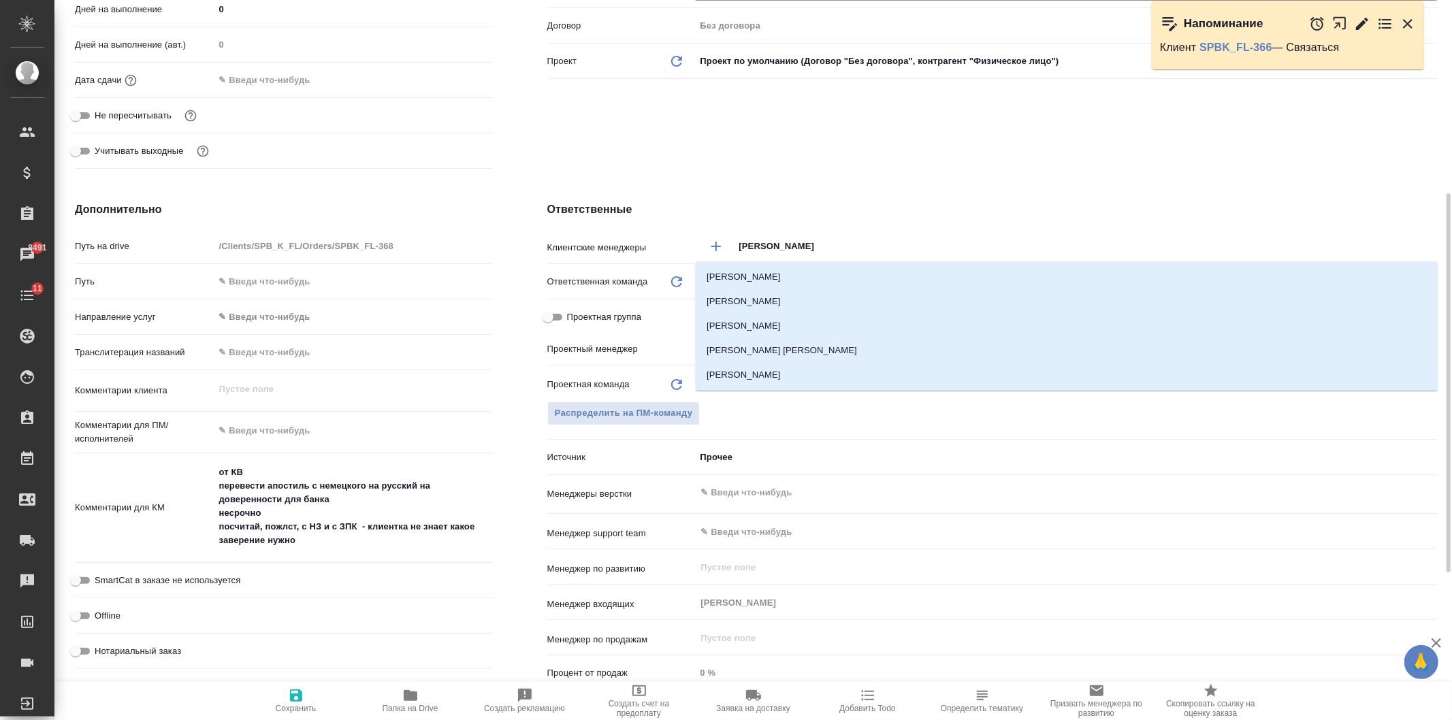
type input "Ивано"
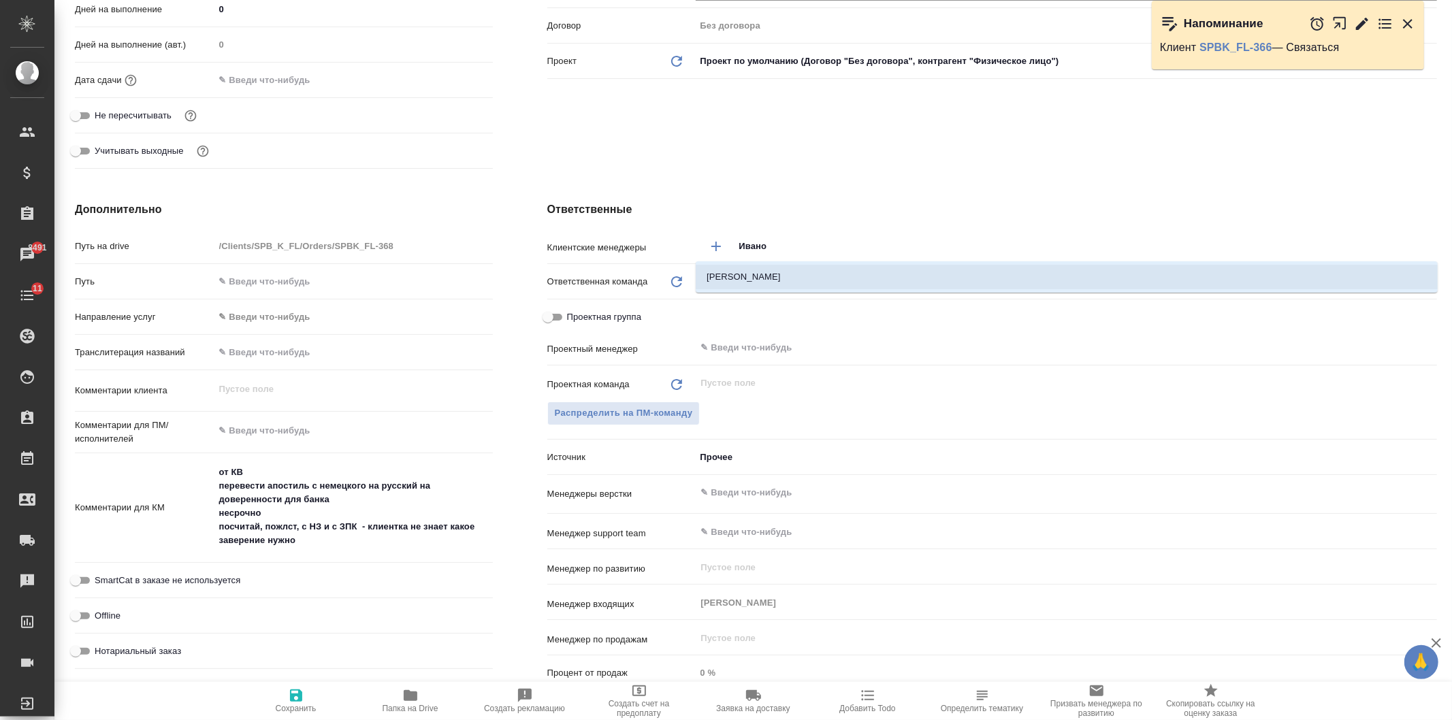
click at [847, 273] on li "[PERSON_NAME]" at bounding box center [1067, 277] width 742 height 24
type textarea "x"
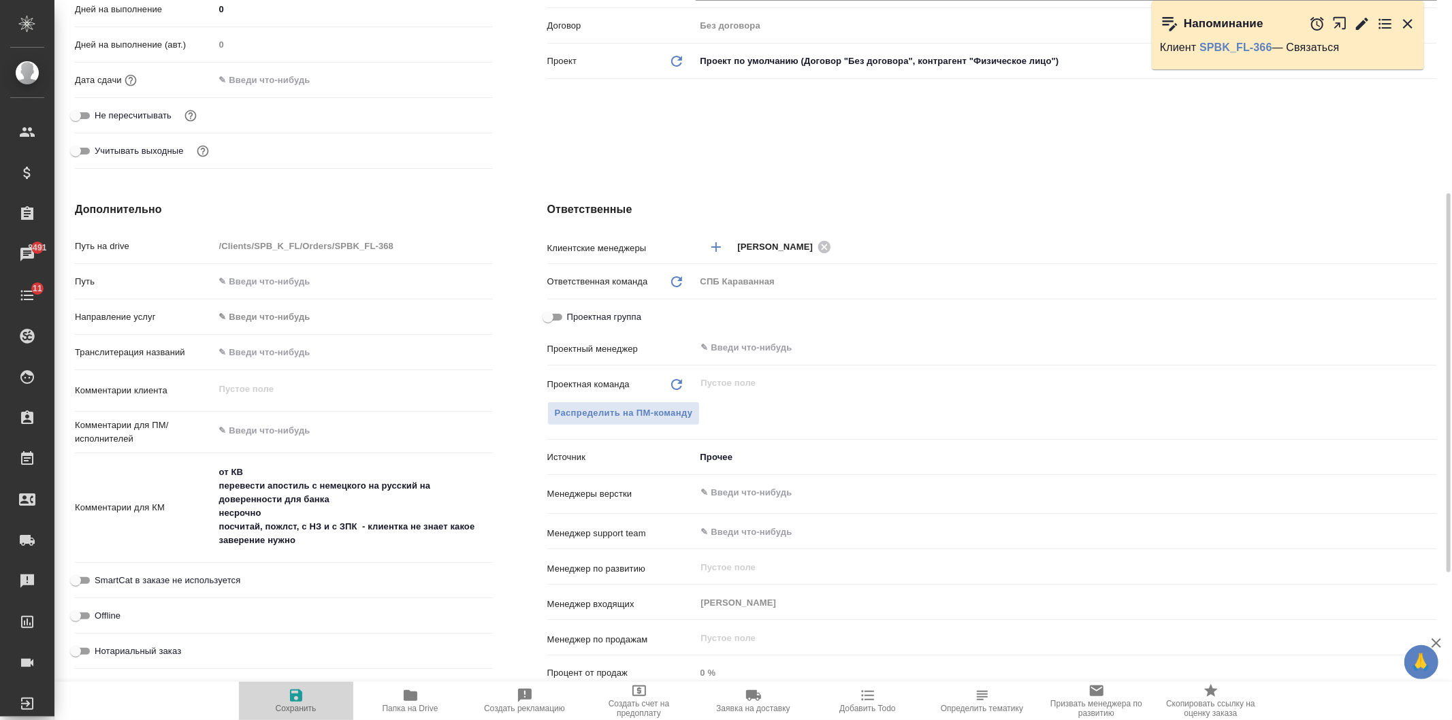
click at [291, 702] on icon "button" at bounding box center [296, 695] width 12 height 12
type textarea "x"
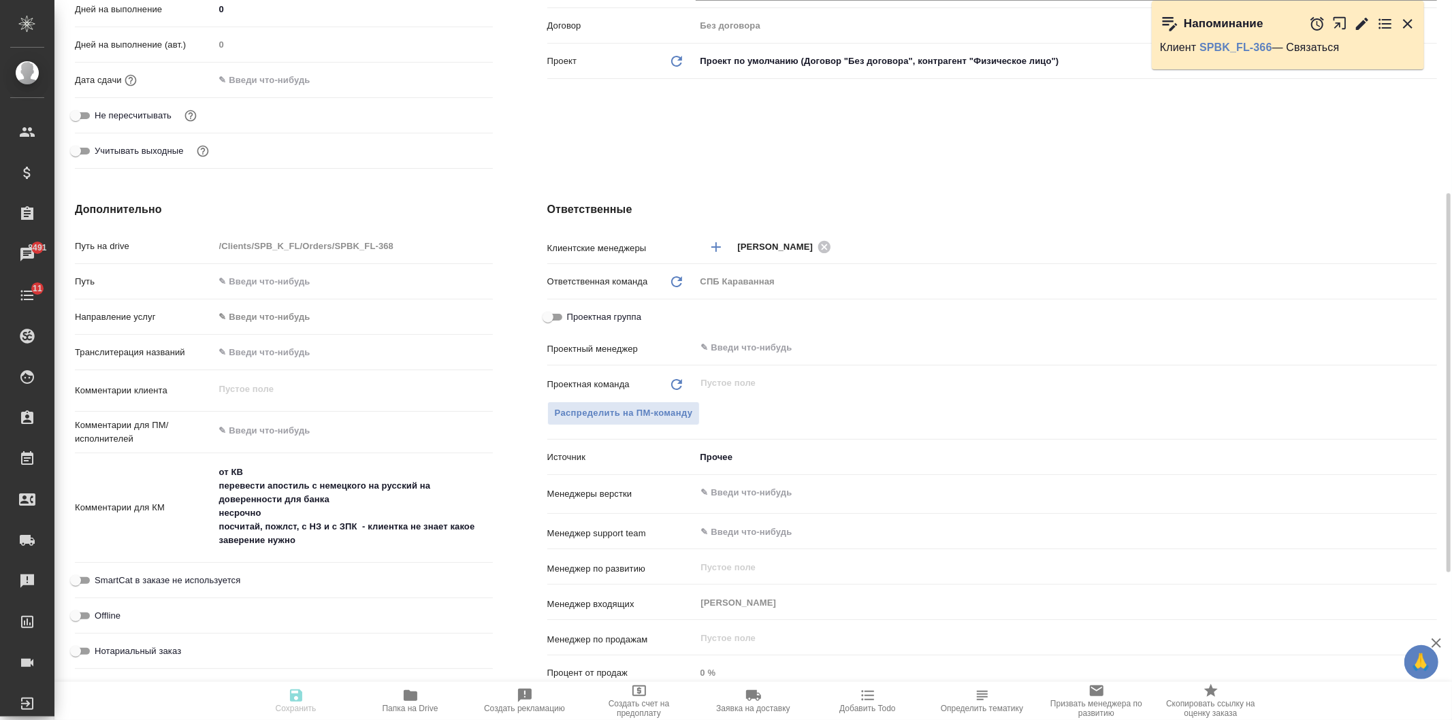
type textarea "x"
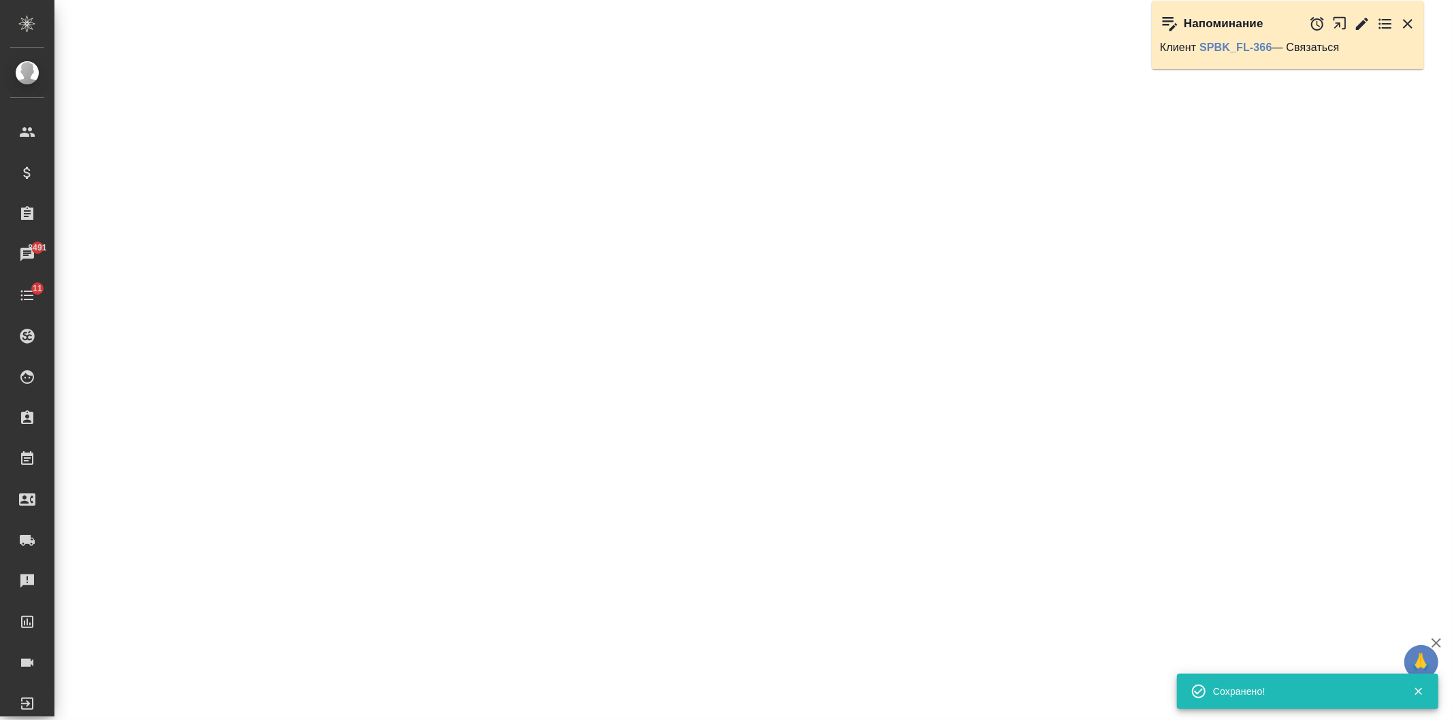
select select "RU"
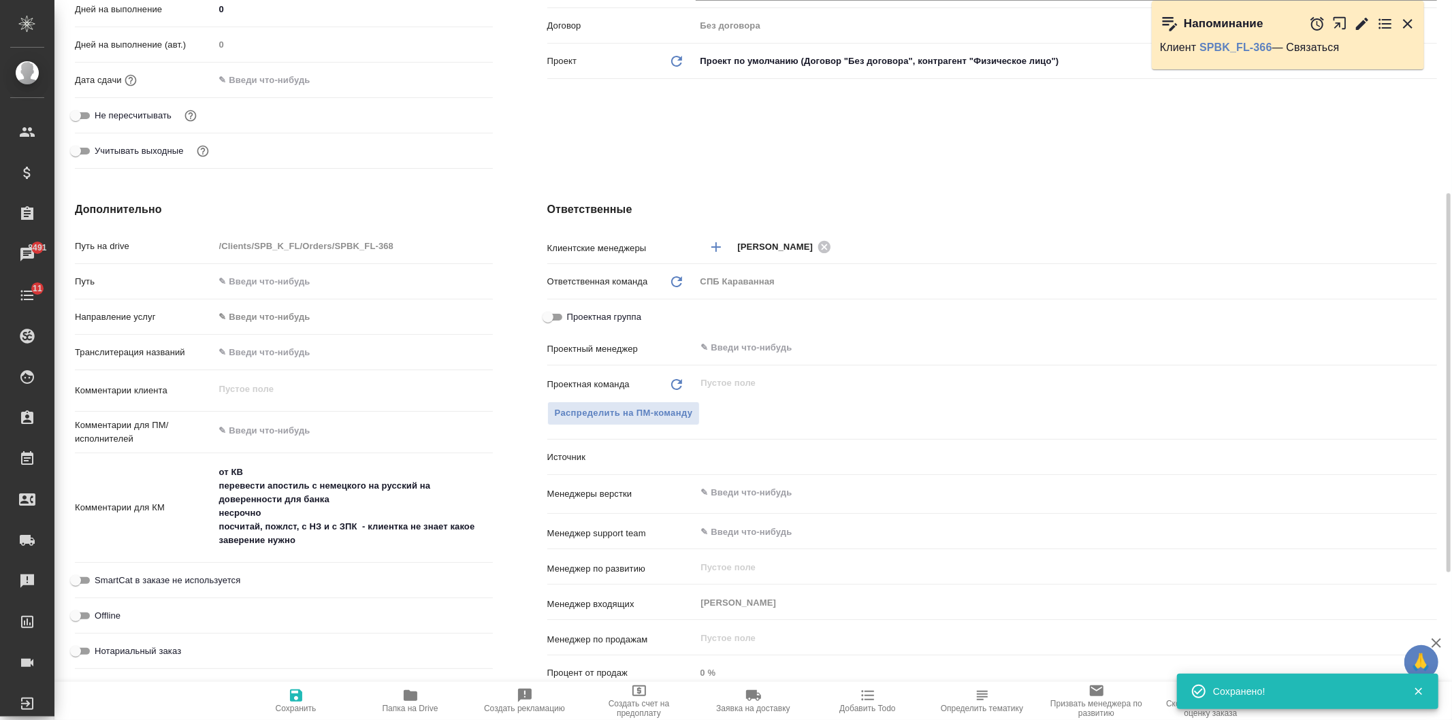
type textarea "x"
click at [739, 455] on body "🙏 .cls-1 fill:#fff; AWATERA [PERSON_NAME] Спецификации Заказы 8491 Чаты 11 Todo…" at bounding box center [726, 360] width 1452 height 720
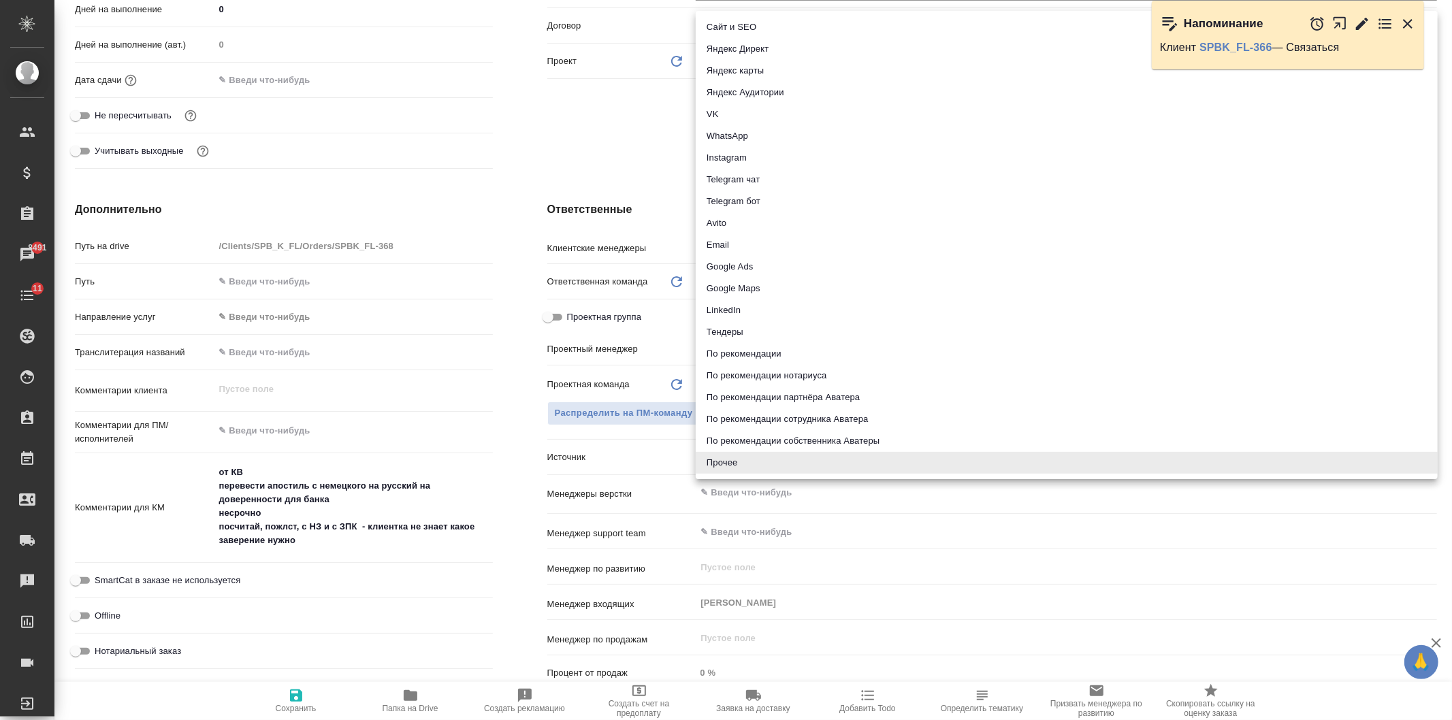
click at [583, 139] on div at bounding box center [726, 360] width 1452 height 720
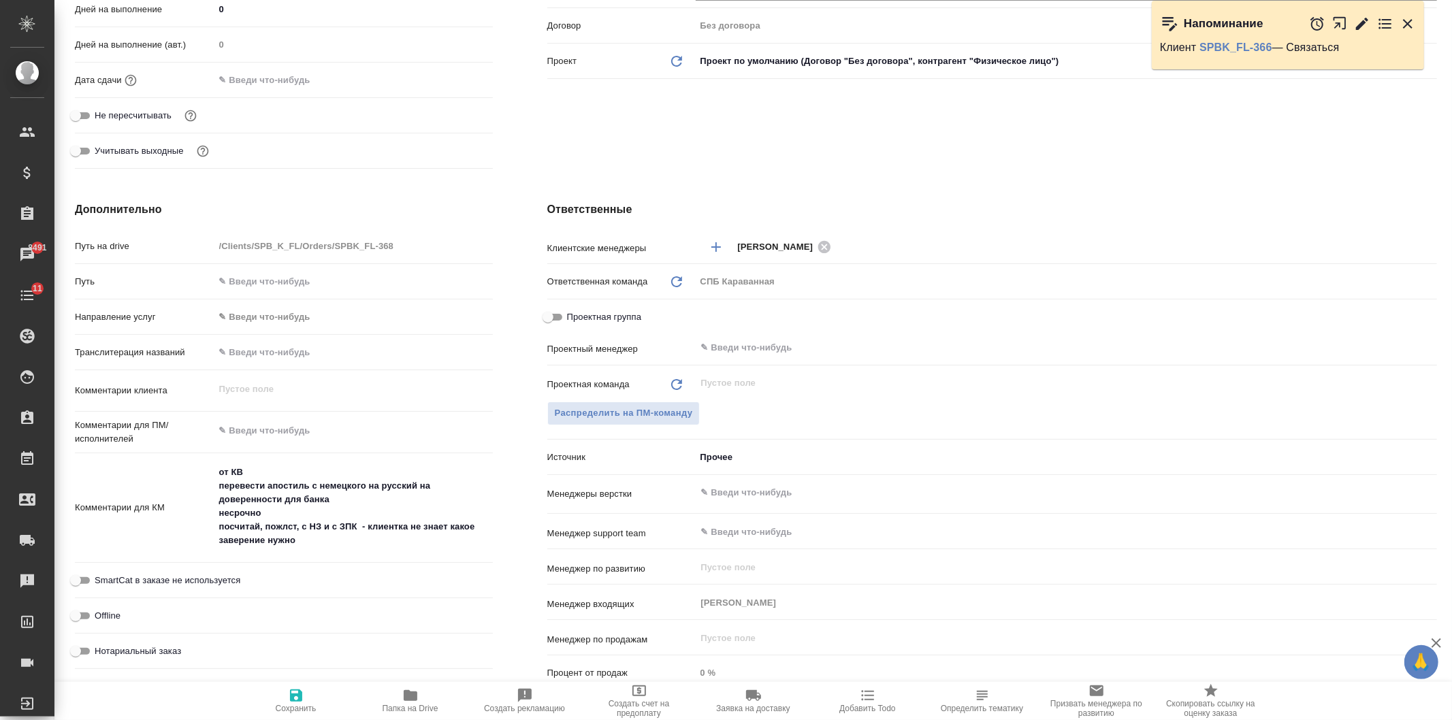
click at [583, 139] on div "Сайт и SEO Яндекс Директ Яндекс карты Яндекс Аудитории VK WhatsApp Instagram Te…" at bounding box center [726, 360] width 1452 height 720
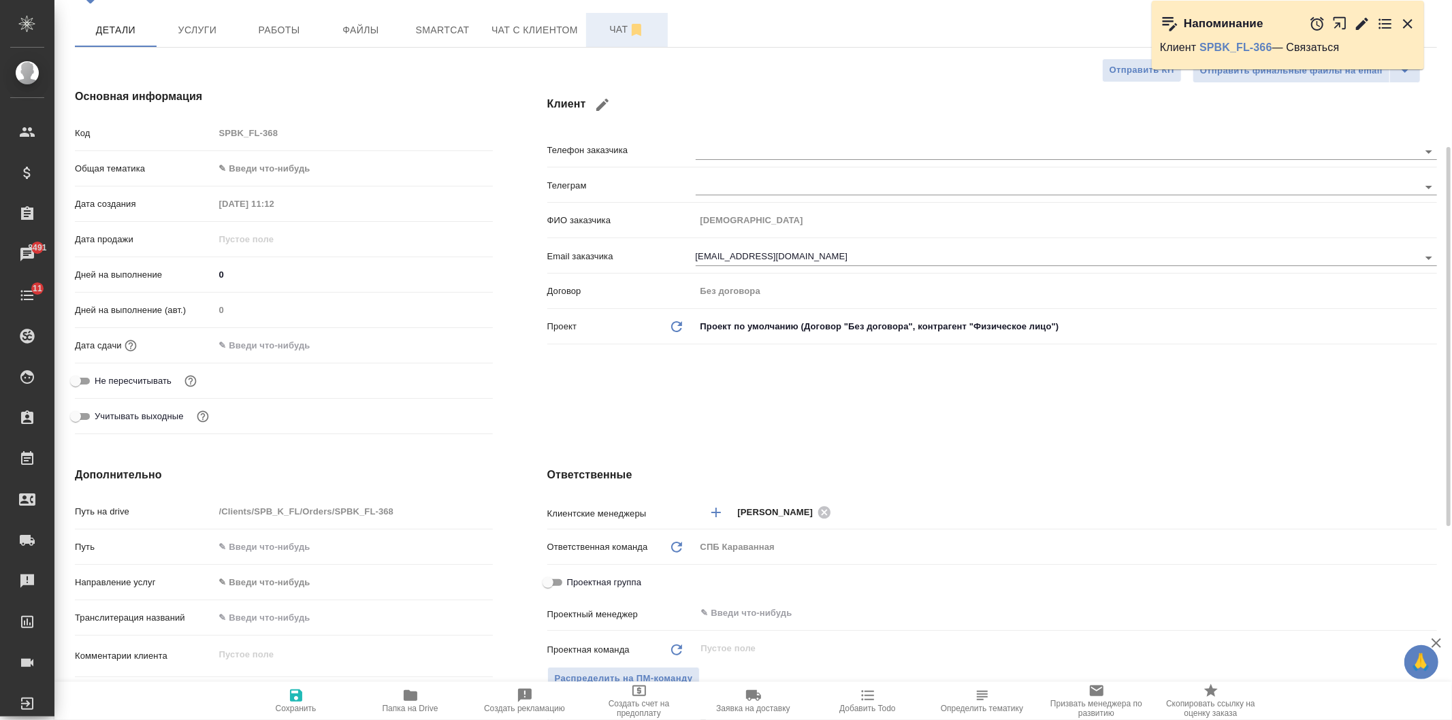
scroll to position [0, 0]
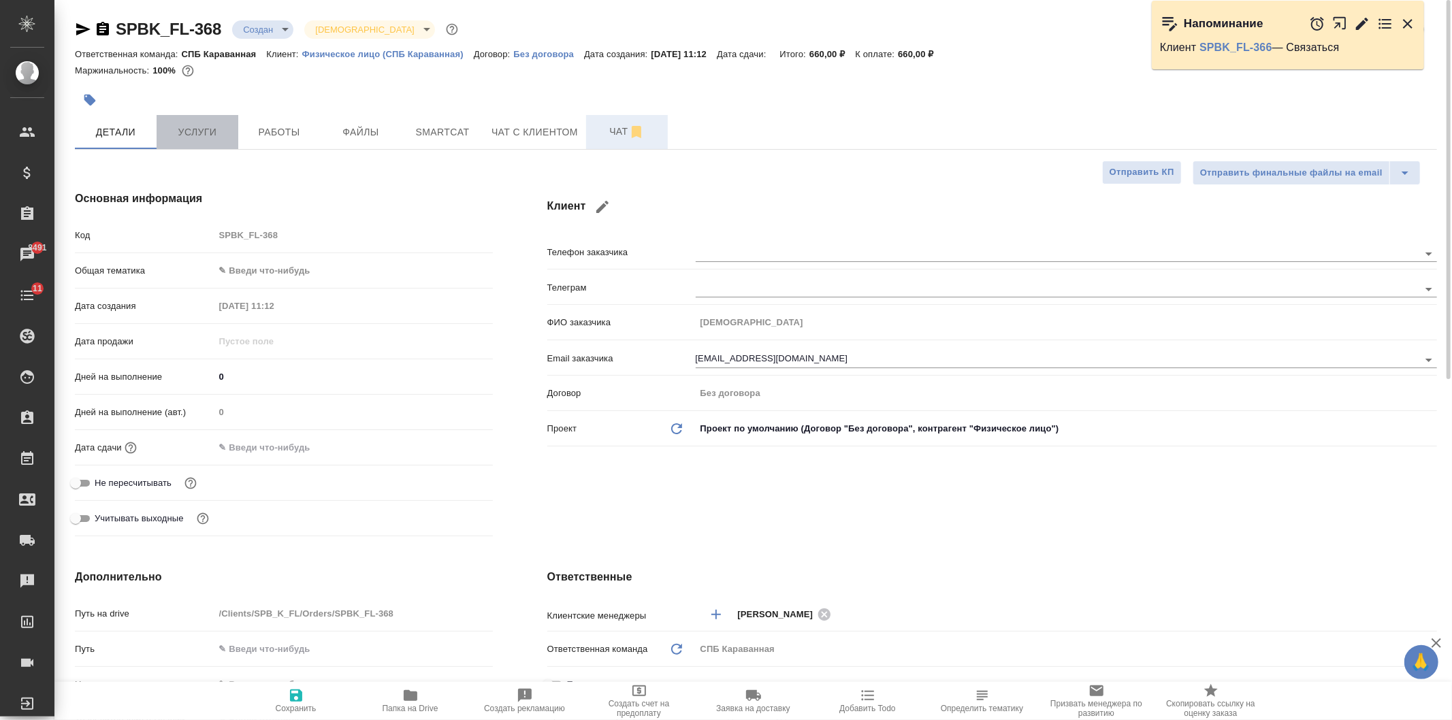
click at [208, 140] on button "Услуги" at bounding box center [198, 132] width 82 height 34
